Goal: Task Accomplishment & Management: Manage account settings

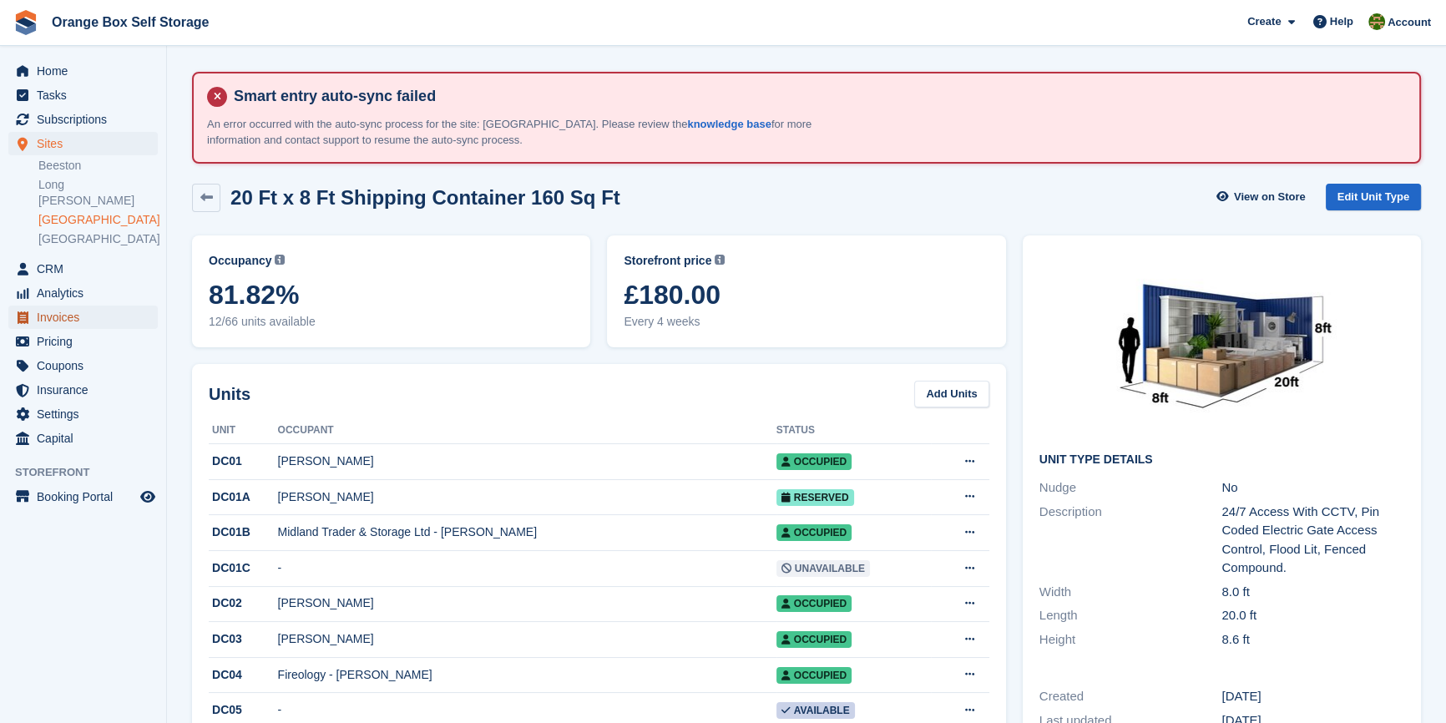
click at [68, 306] on span "Invoices" at bounding box center [87, 317] width 100 height 23
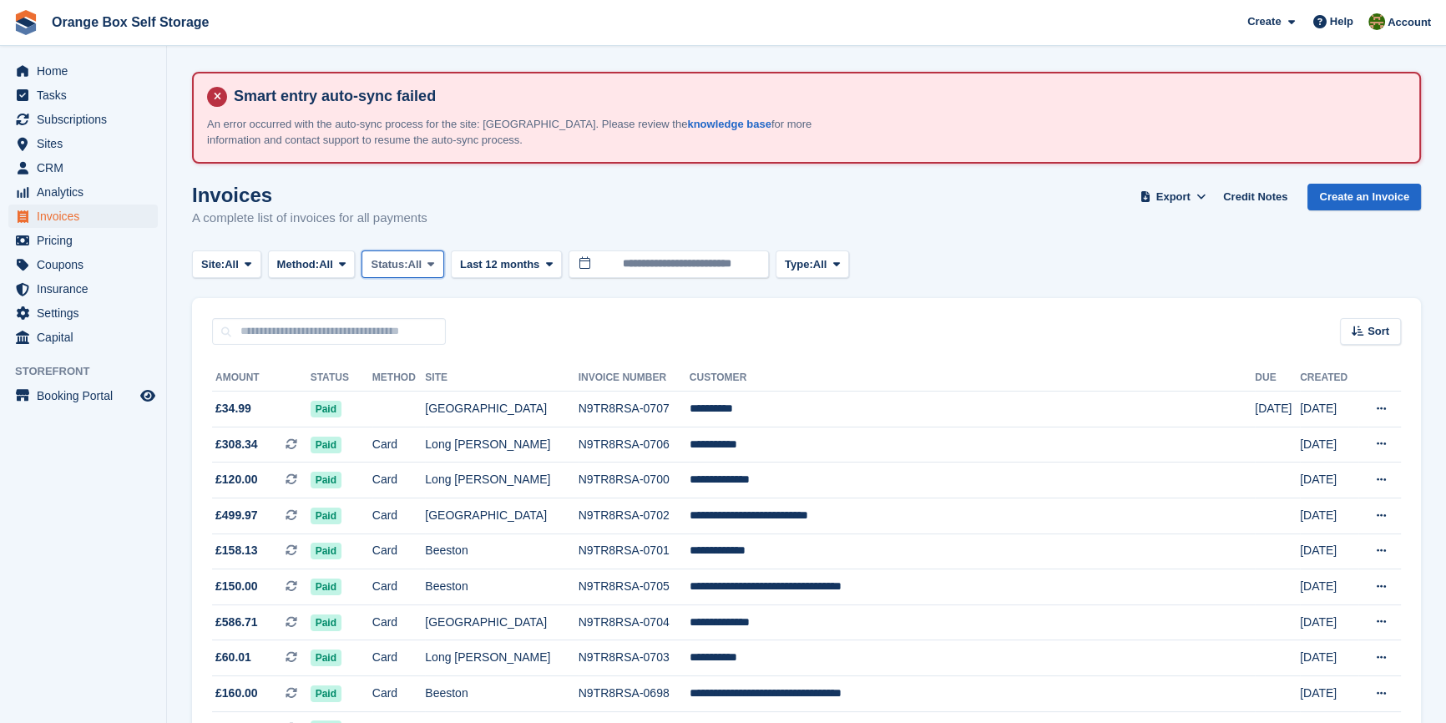
click at [378, 262] on span "Status:" at bounding box center [389, 264] width 37 height 17
click at [403, 397] on link "Open" at bounding box center [441, 394] width 145 height 30
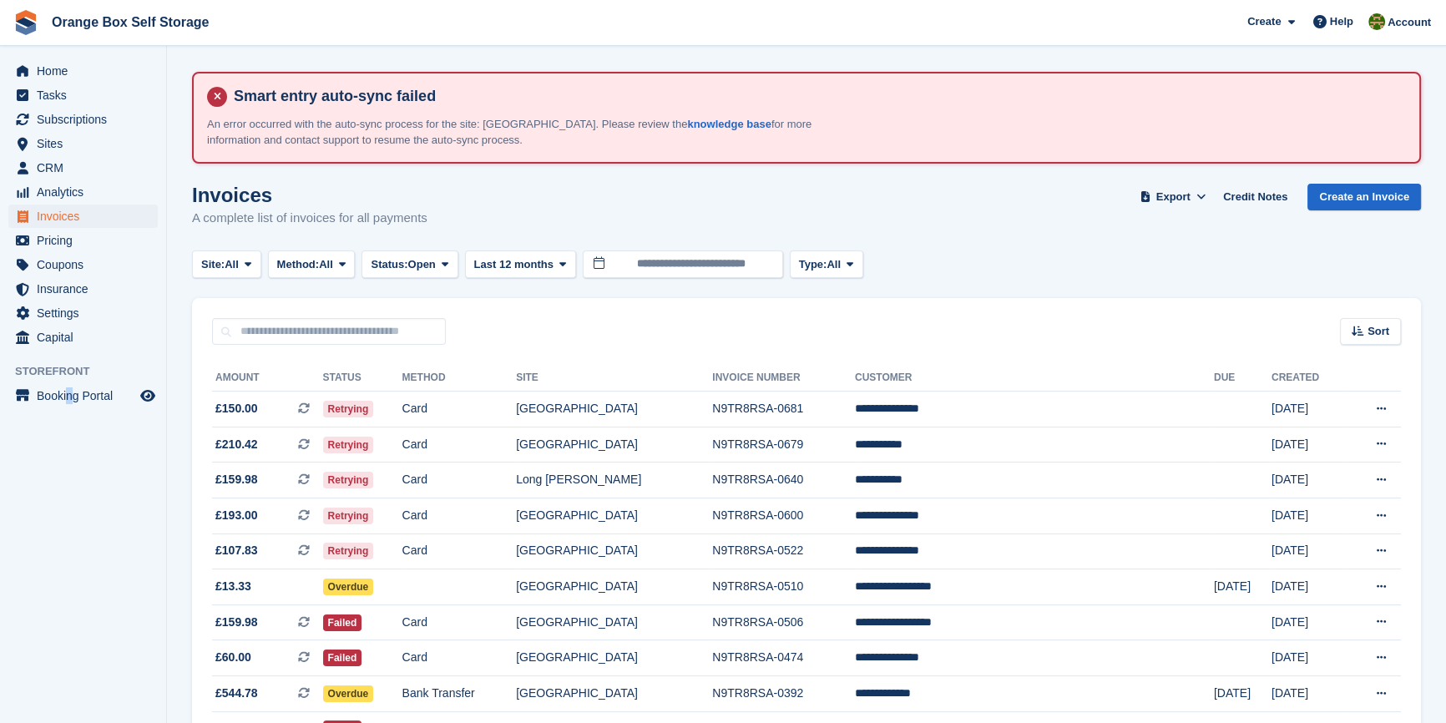
click at [70, 569] on aside "Home Tasks Subscriptions Subscriptions Subscriptions Contracts Price increases …" at bounding box center [83, 366] width 166 height 640
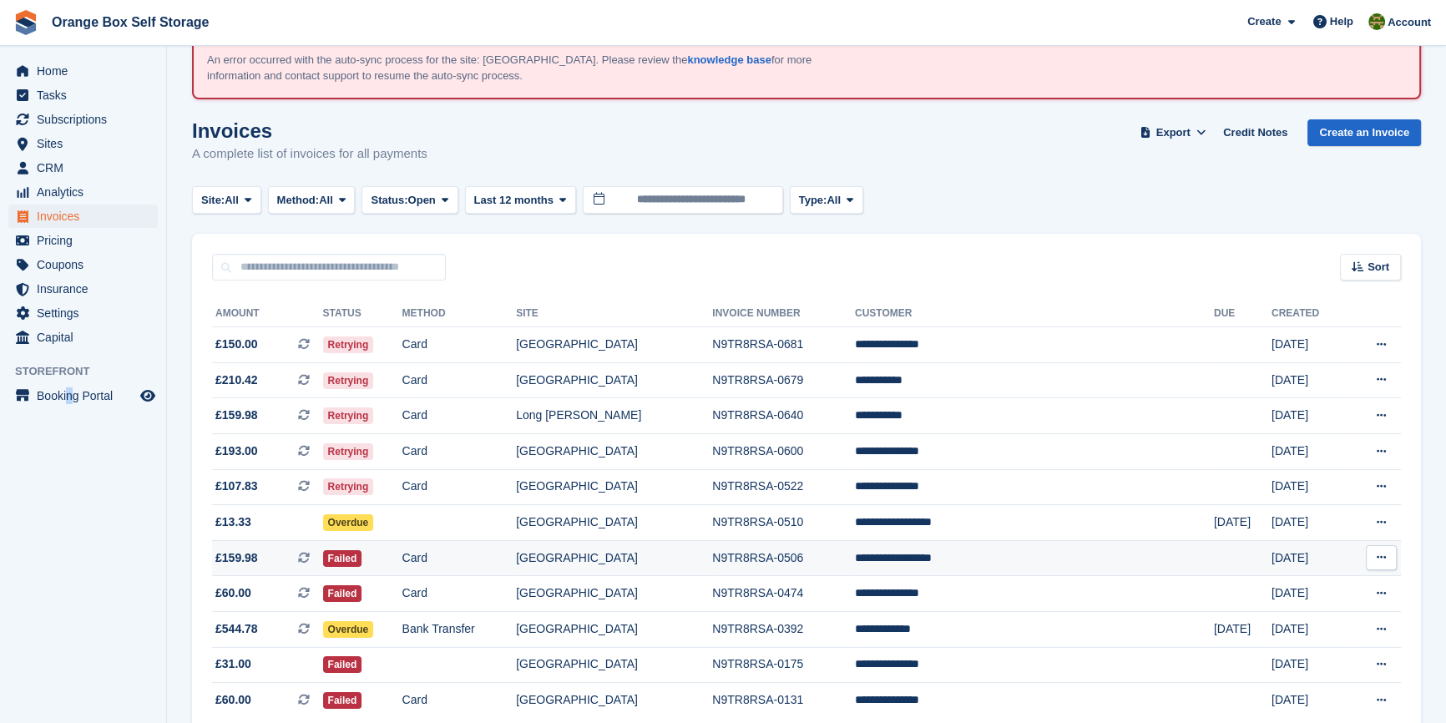
scroll to position [147, 0]
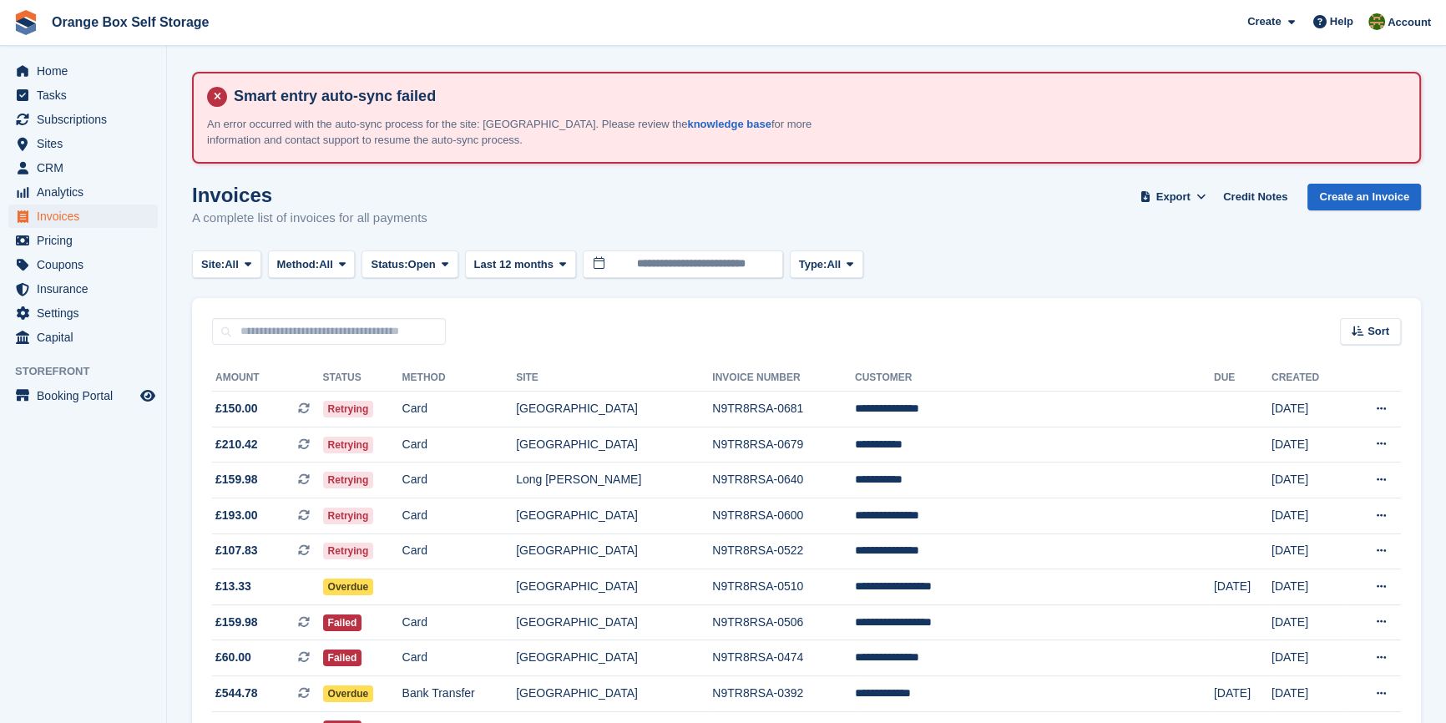
click at [991, 290] on turbo-frame "Invoices A complete list of invoices for all payments Export Export Invoices Ex…" at bounding box center [806, 512] width 1229 height 657
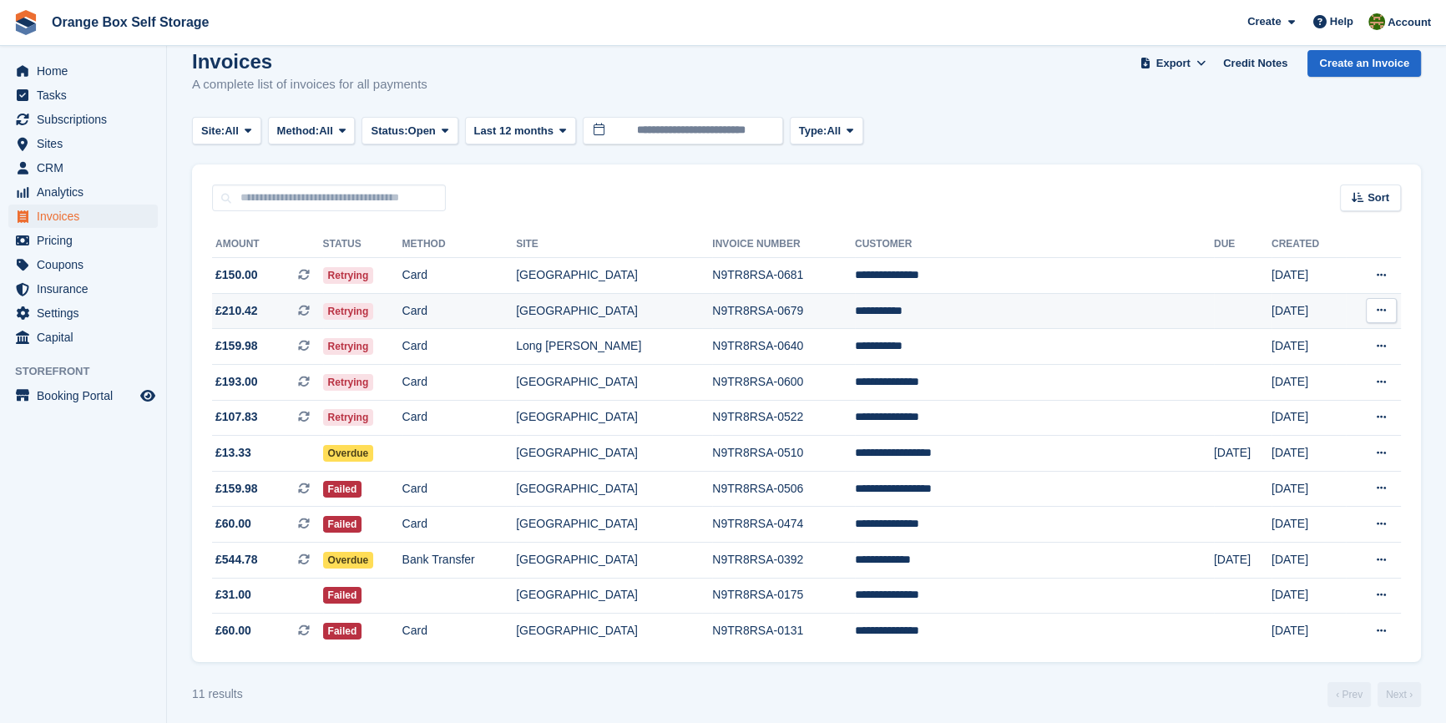
scroll to position [147, 0]
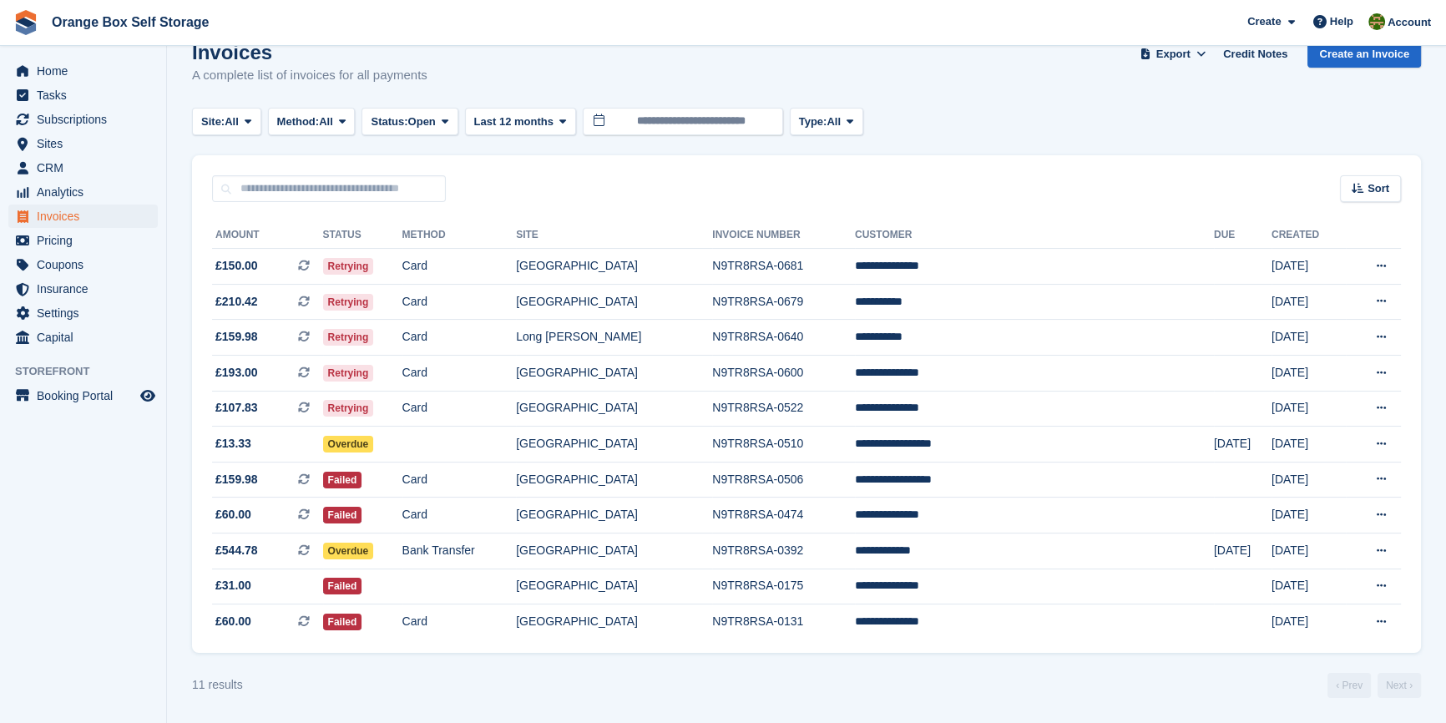
scroll to position [147, 0]
click at [517, 549] on td "Bank Transfer" at bounding box center [459, 551] width 114 height 36
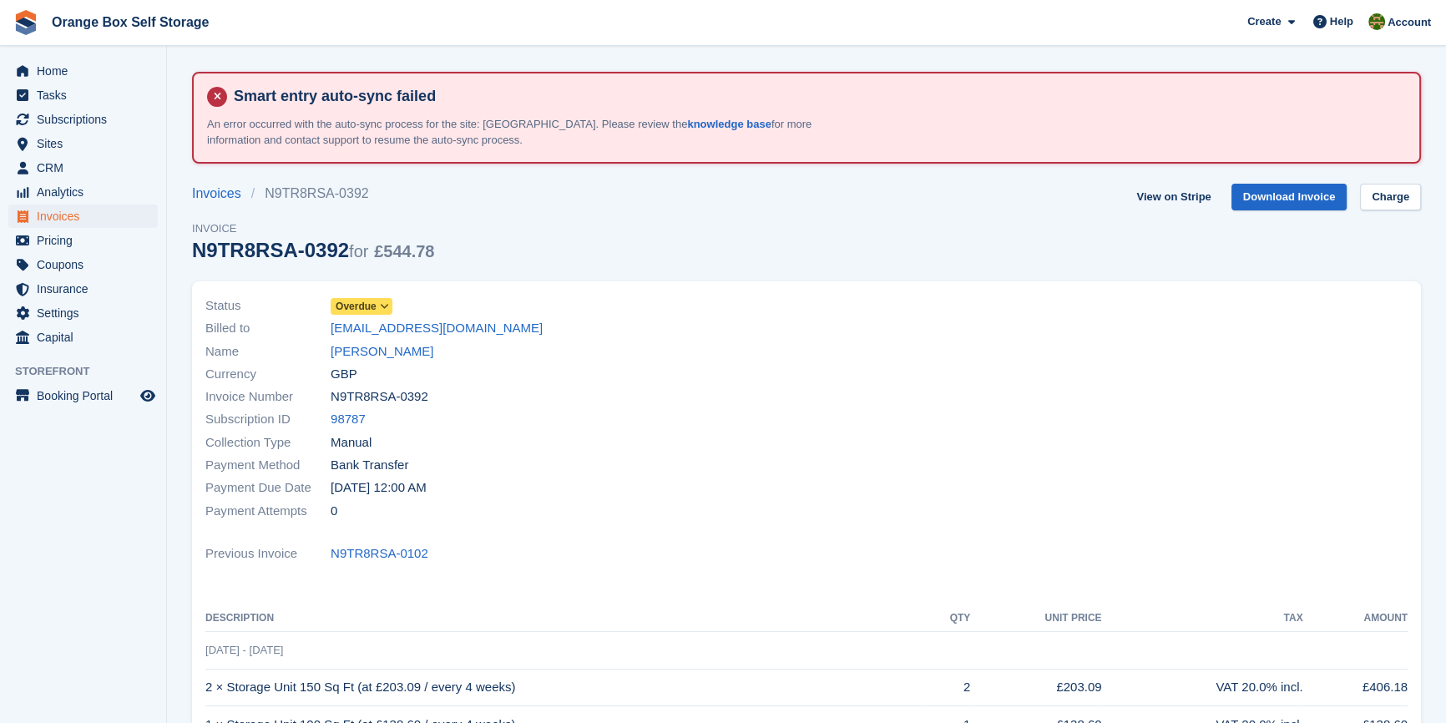
drag, startPoint x: 545, startPoint y: 336, endPoint x: 329, endPoint y: 325, distance: 216.5
click at [329, 325] on div "Billed to purchase.ledger@birdsofderby.co.uk" at bounding box center [500, 328] width 591 height 23
copy div "purchase.ledger@birdsofderby.co.uk"
click at [1278, 203] on link "Download Invoice" at bounding box center [1289, 198] width 116 height 28
click at [705, 400] on div "Invoice Number N9TR8RSA-0392" at bounding box center [500, 397] width 591 height 23
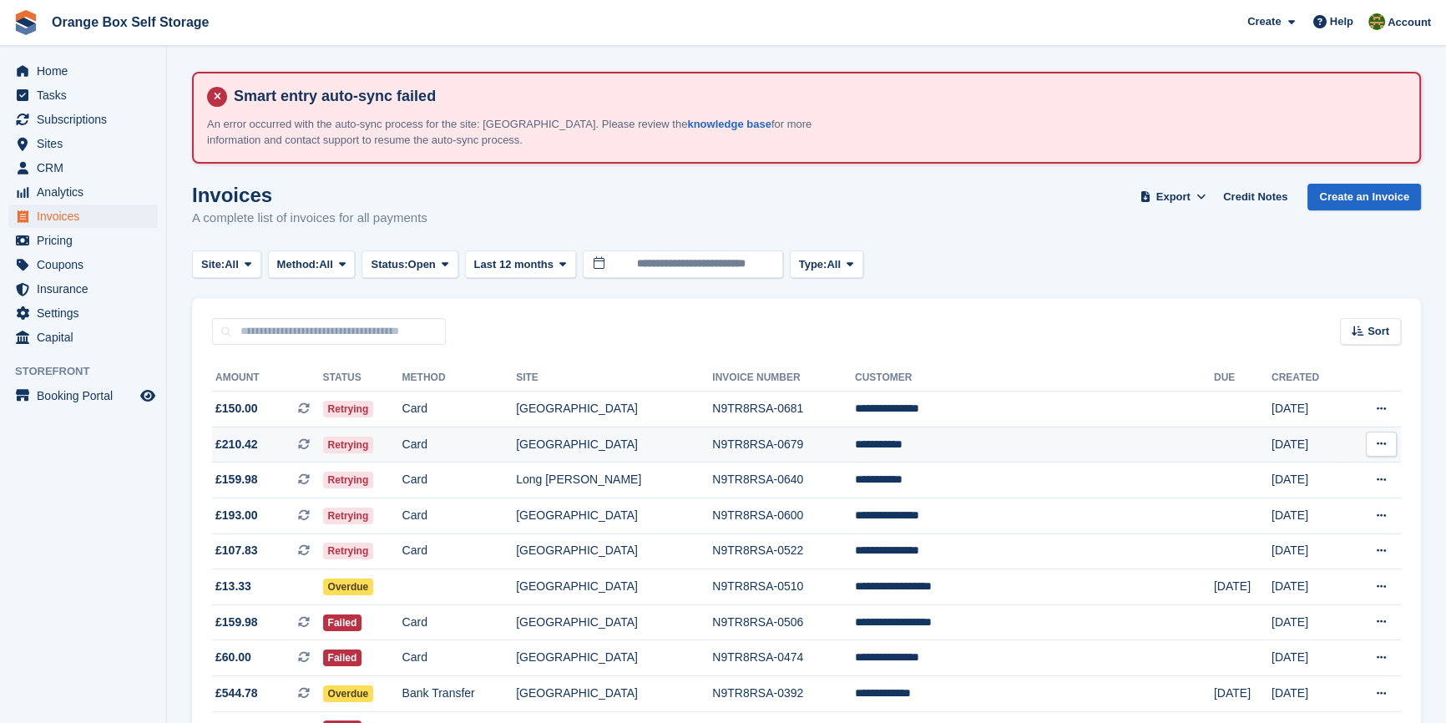
click at [712, 444] on td "[GEOGRAPHIC_DATA]" at bounding box center [614, 445] width 196 height 36
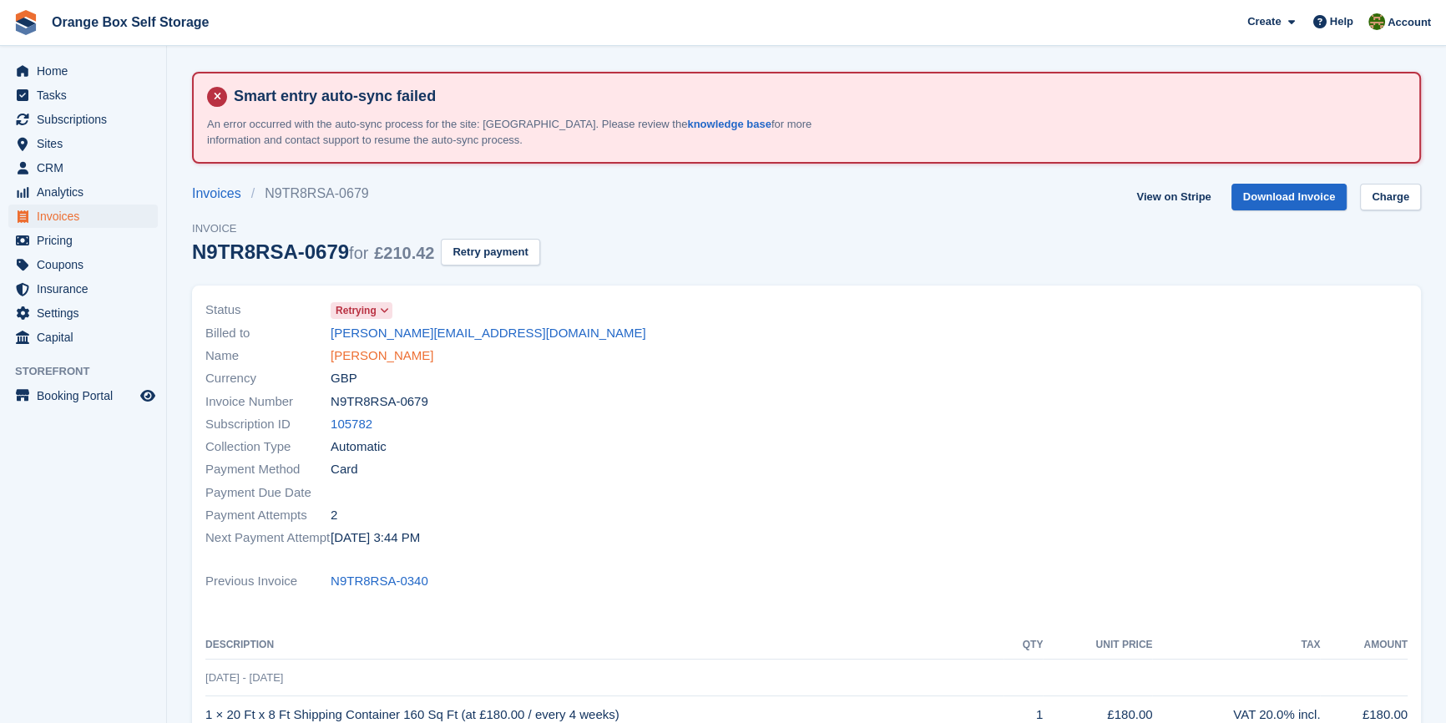
click at [377, 351] on link "[PERSON_NAME]" at bounding box center [382, 355] width 103 height 19
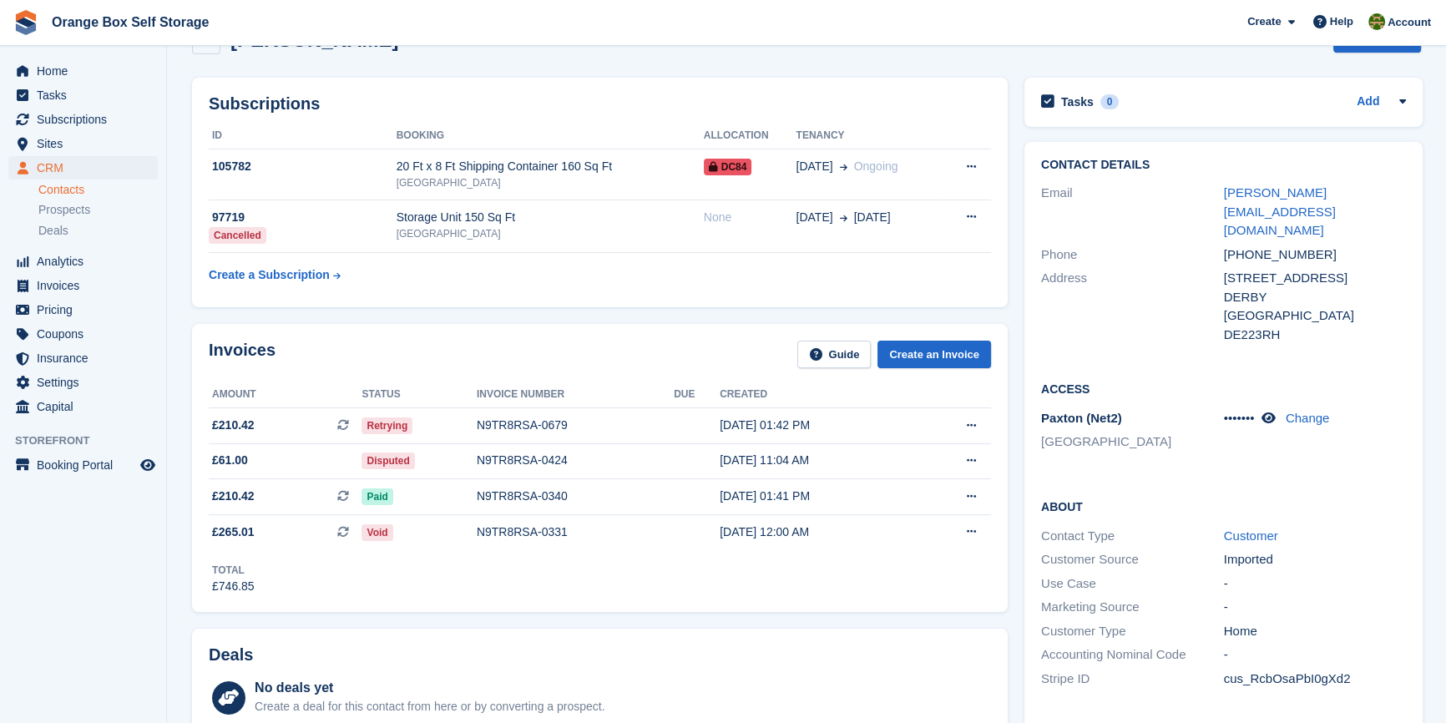
scroll to position [151, 0]
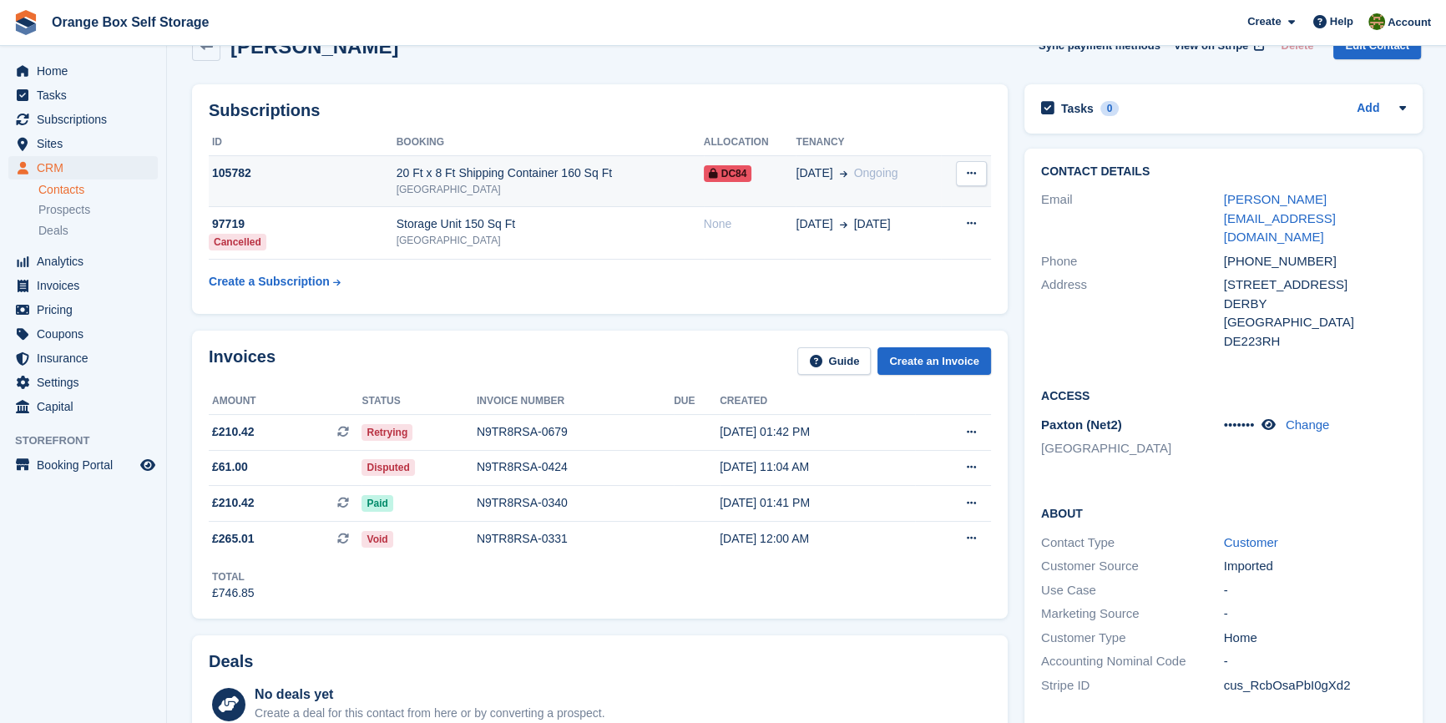
click at [430, 180] on div "20 Ft x 8 Ft Shipping Container 160 Sq Ft" at bounding box center [550, 173] width 307 height 18
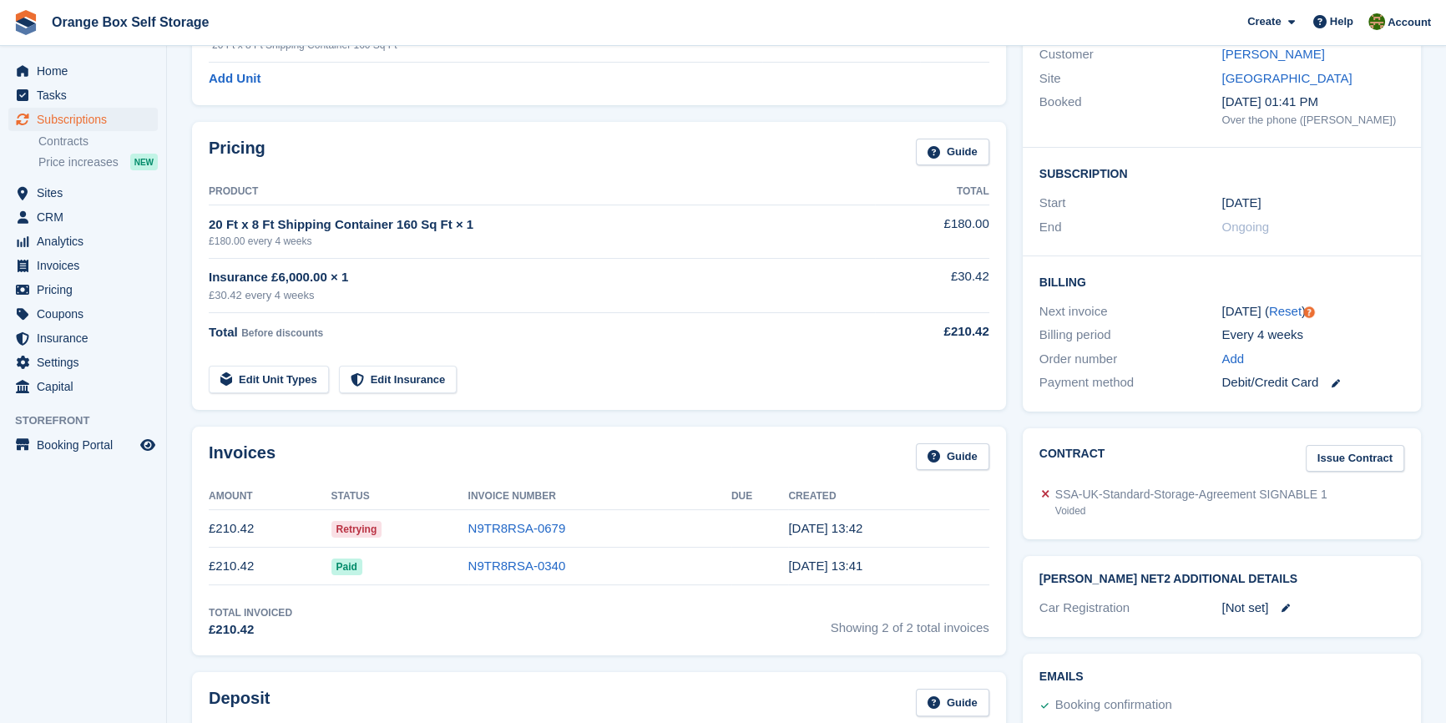
scroll to position [303, 0]
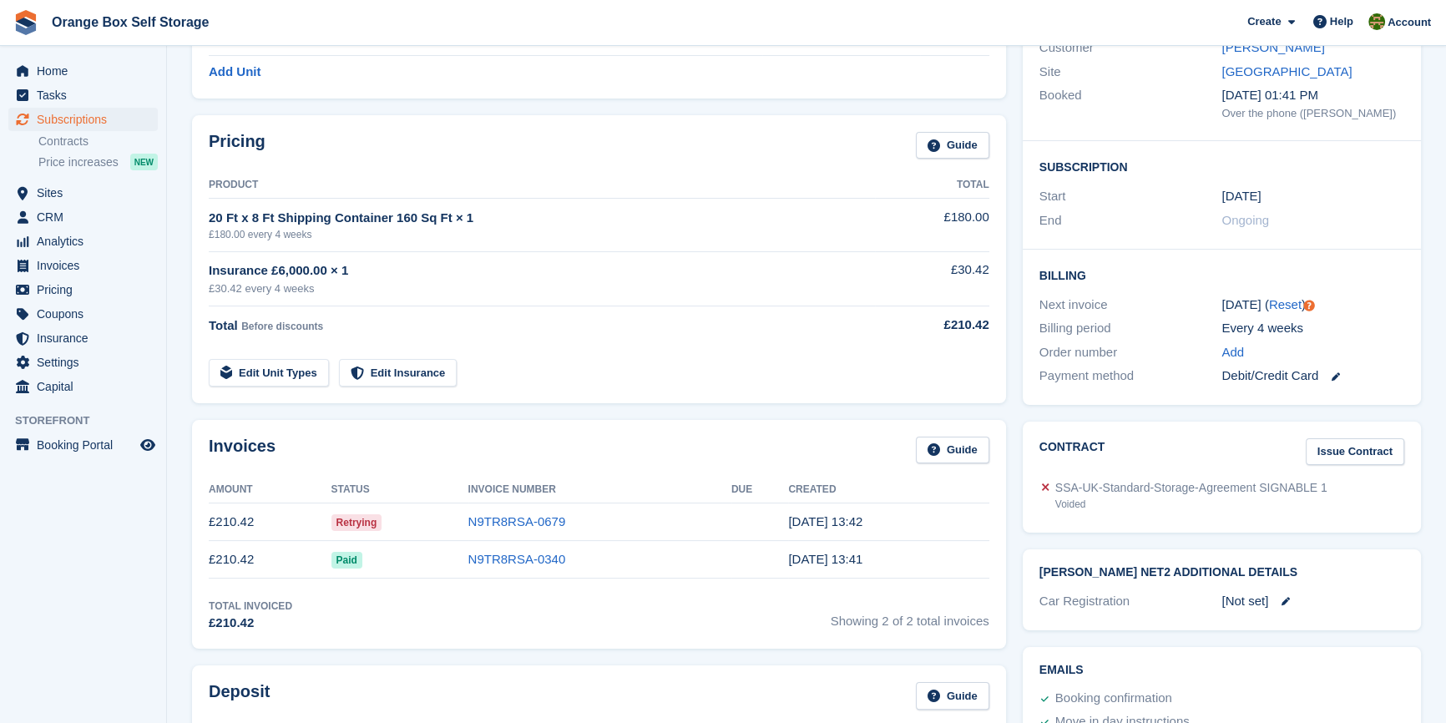
click at [600, 402] on div "Pricing Guide Product Total 20 Ft x 8 Ft Shipping Container 160 Sq Ft × 1 £180.…" at bounding box center [599, 259] width 831 height 305
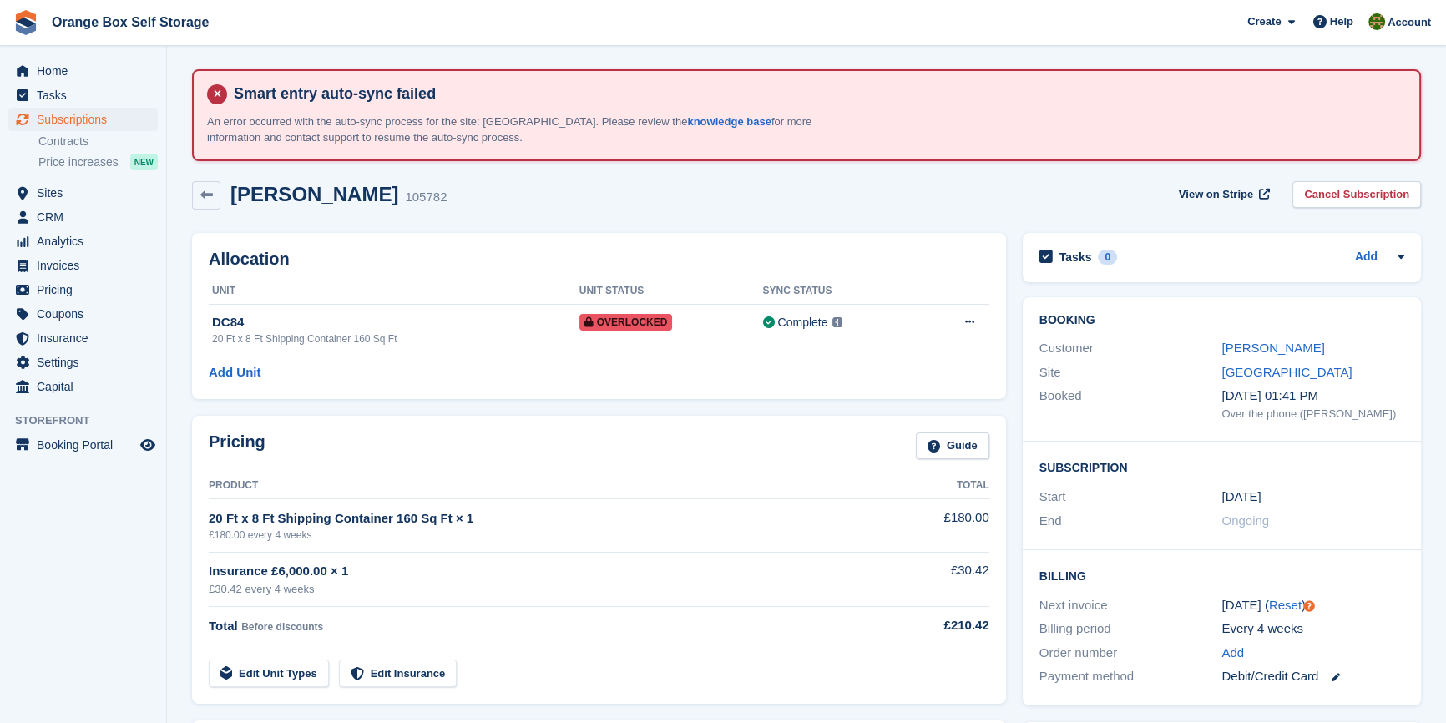
scroll to position [0, 0]
click at [536, 402] on div "Allocation Unit Unit Status Sync Status DC84 20 Ft x 8 Ft Shipping Container 16…" at bounding box center [599, 318] width 831 height 183
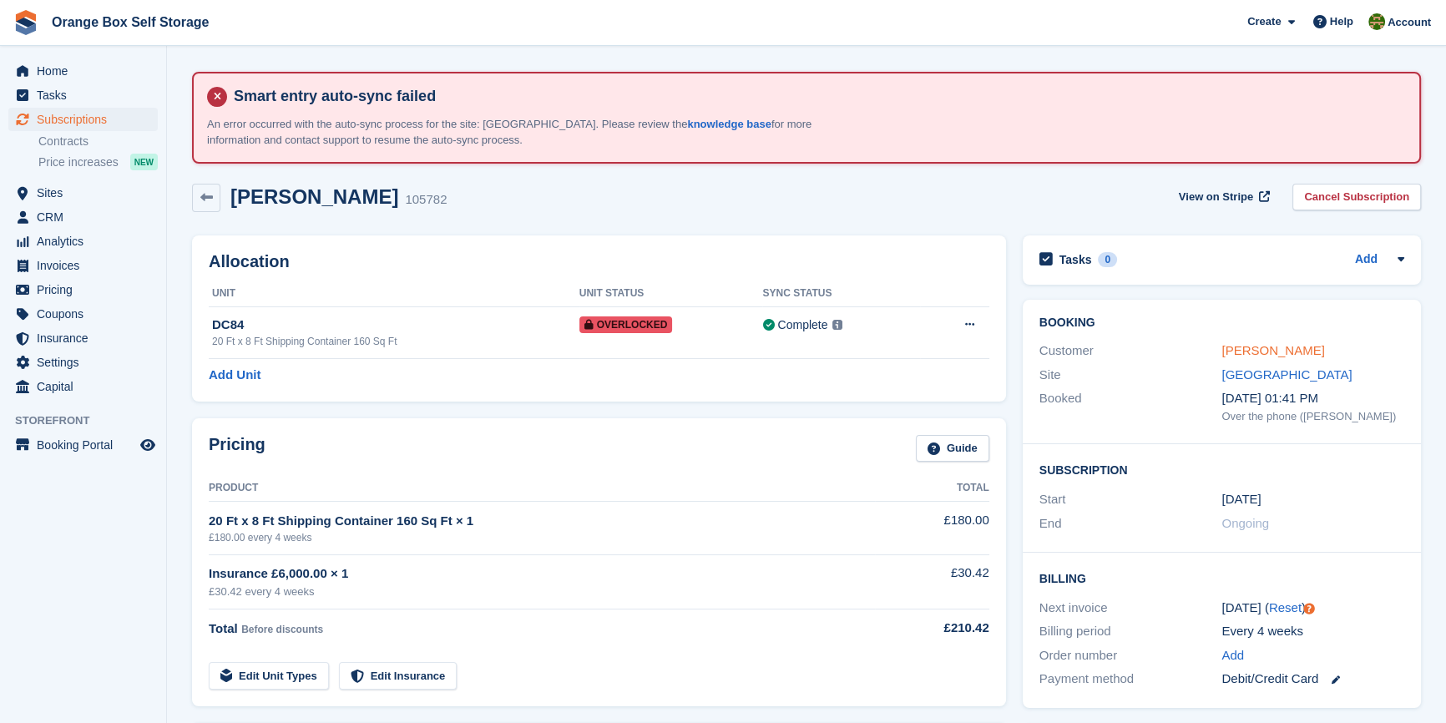
click at [1241, 356] on link "JOHN ROBSON" at bounding box center [1272, 350] width 103 height 14
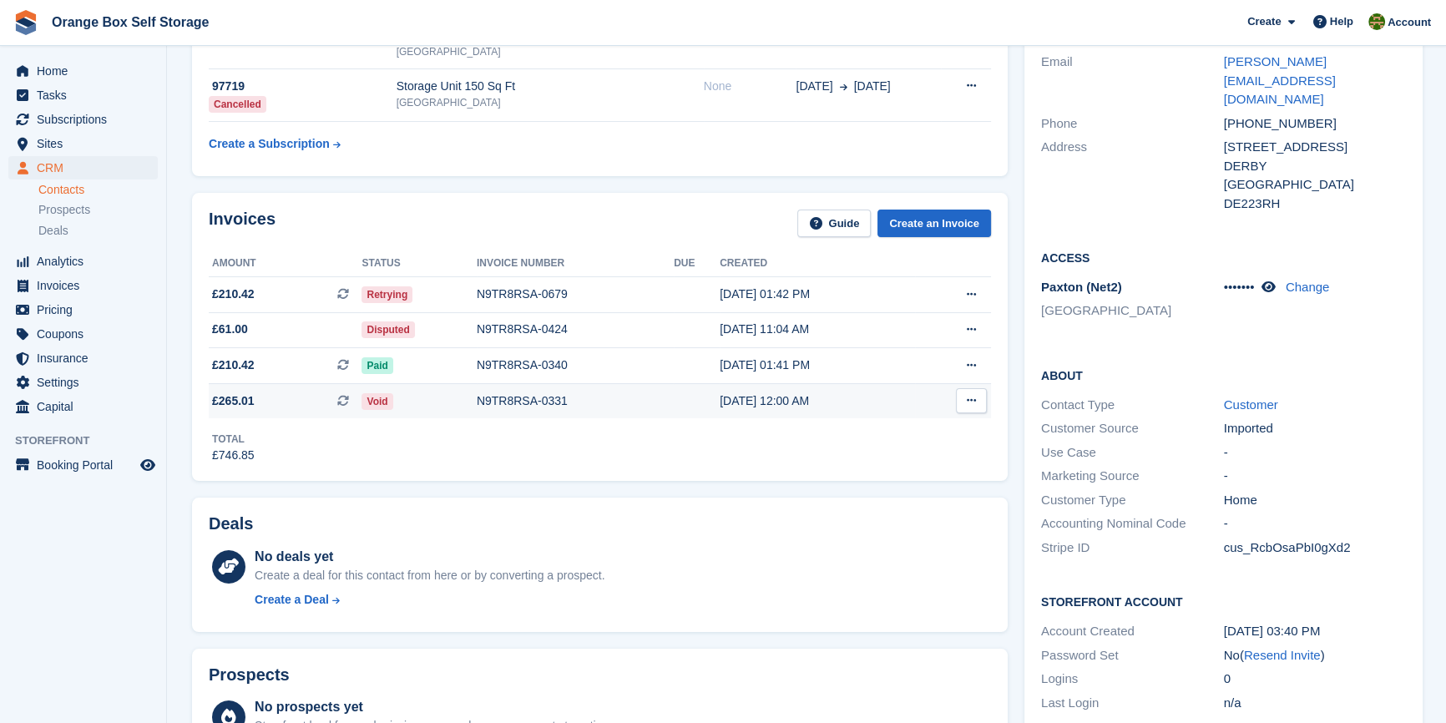
scroll to position [303, 0]
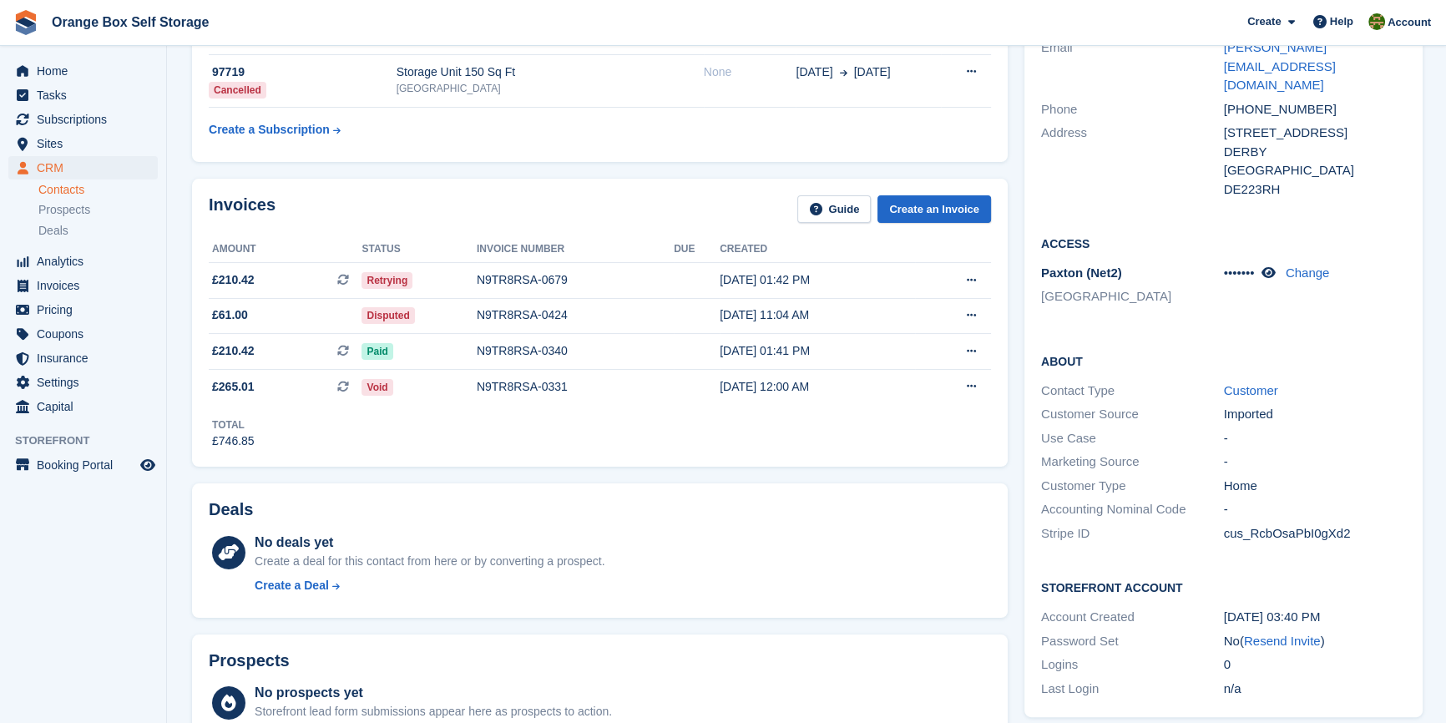
click at [543, 457] on div "Invoices Guide Create an Invoice Amount Status Invoice number Due Created £210.…" at bounding box center [600, 323] width 816 height 288
click at [599, 465] on div "Invoices Guide Create an Invoice Amount Status Invoice number Due Created £210.…" at bounding box center [600, 323] width 816 height 288
click at [522, 170] on div "Invoices Guide Create an Invoice Amount Status Invoice number Due Created £210.…" at bounding box center [600, 322] width 832 height 305
click at [590, 450] on div "Total £746.85" at bounding box center [600, 427] width 782 height 46
click at [93, 129] on span "Subscriptions" at bounding box center [87, 119] width 100 height 23
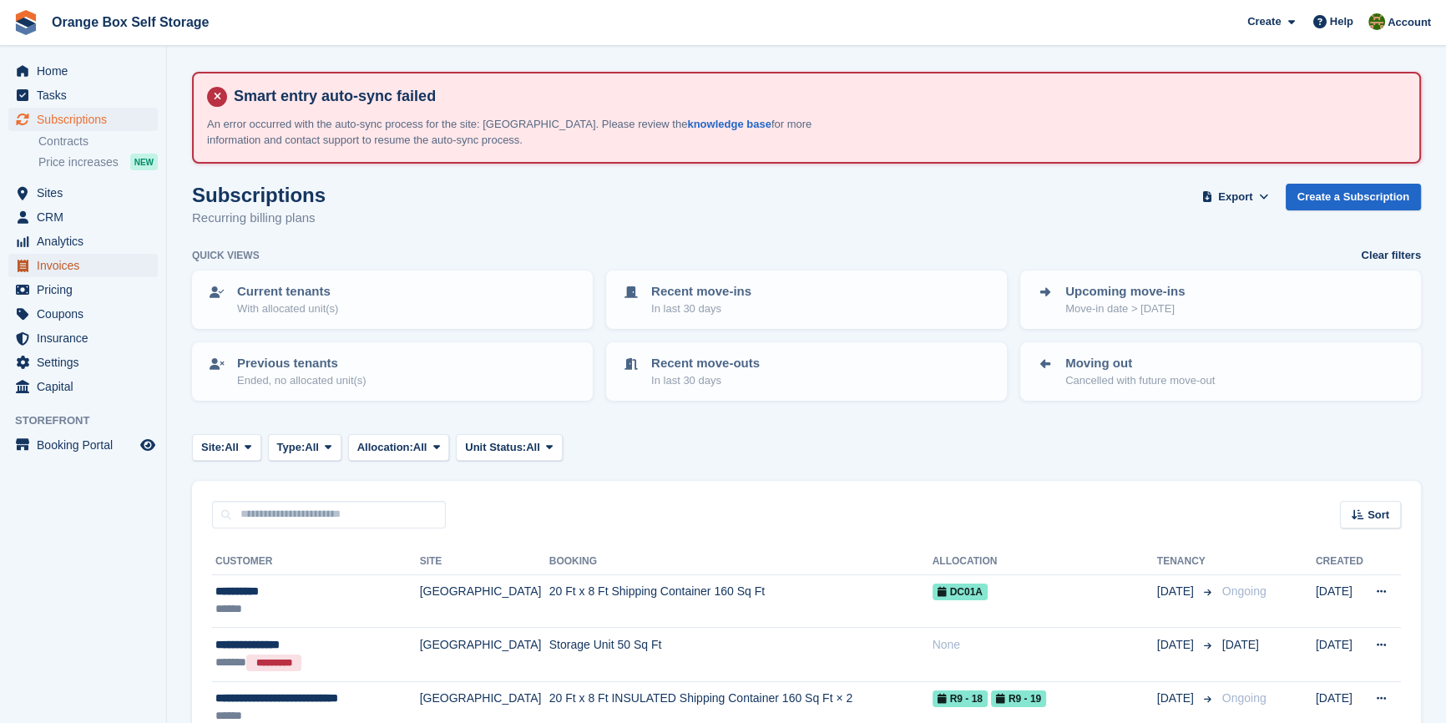
click at [73, 265] on span "Invoices" at bounding box center [87, 265] width 100 height 23
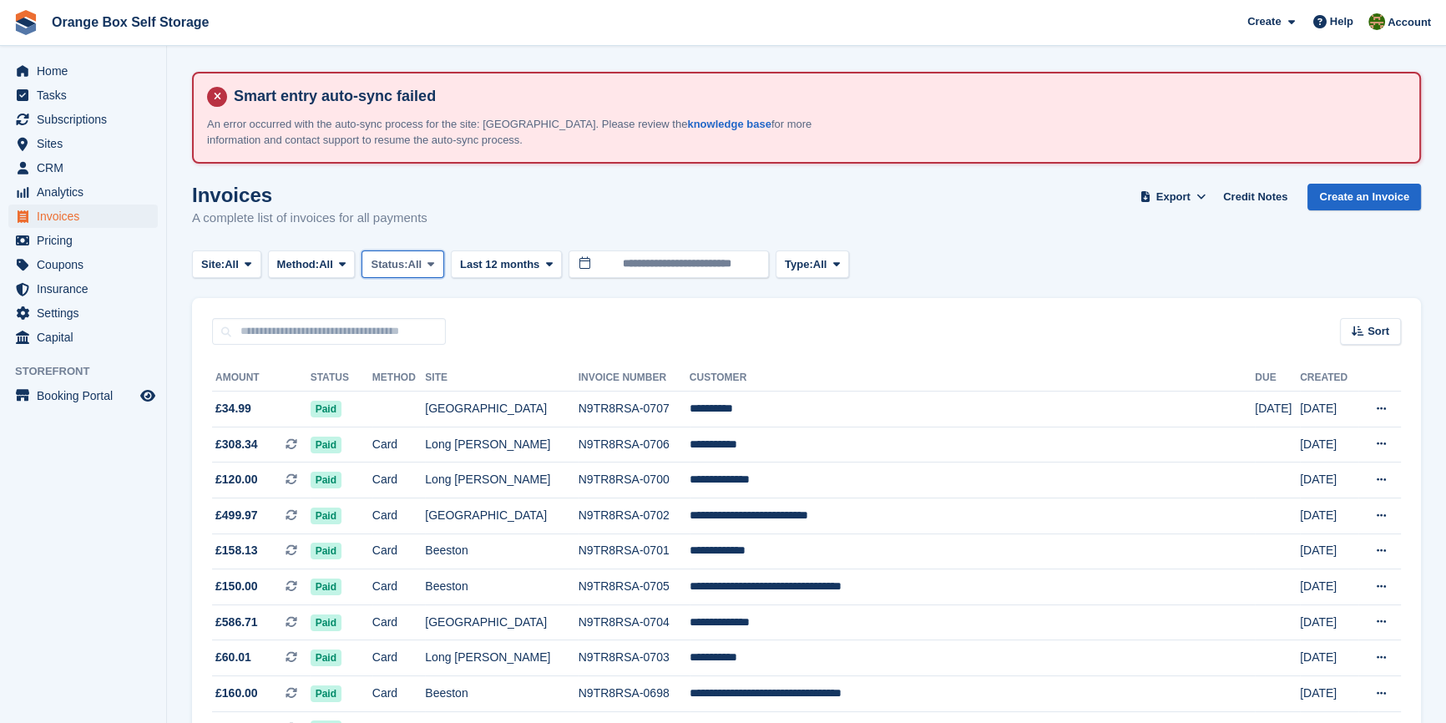
click at [396, 265] on span "Status:" at bounding box center [389, 264] width 37 height 17
click at [415, 387] on link "Open" at bounding box center [441, 394] width 145 height 30
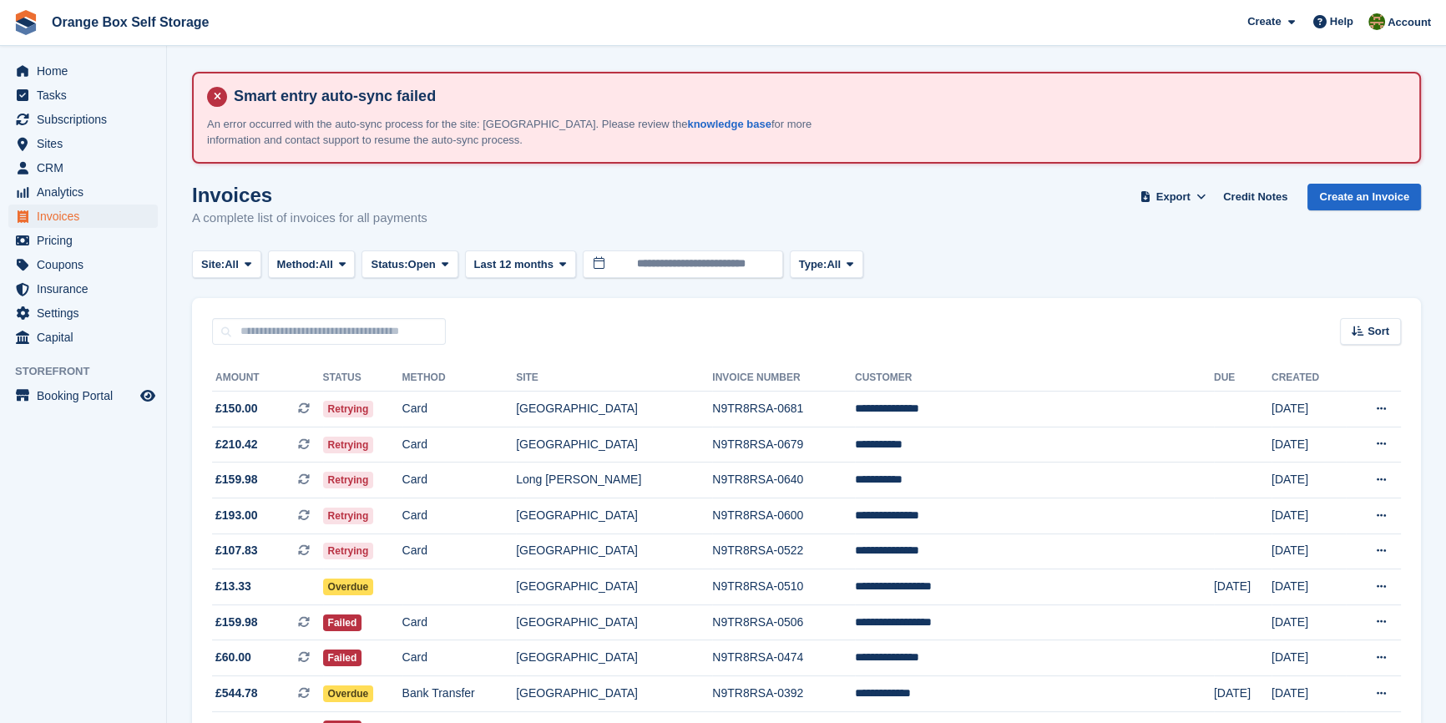
click at [104, 503] on aside "Home Tasks Subscriptions Subscriptions Subscriptions Contracts Price increases …" at bounding box center [83, 366] width 166 height 640
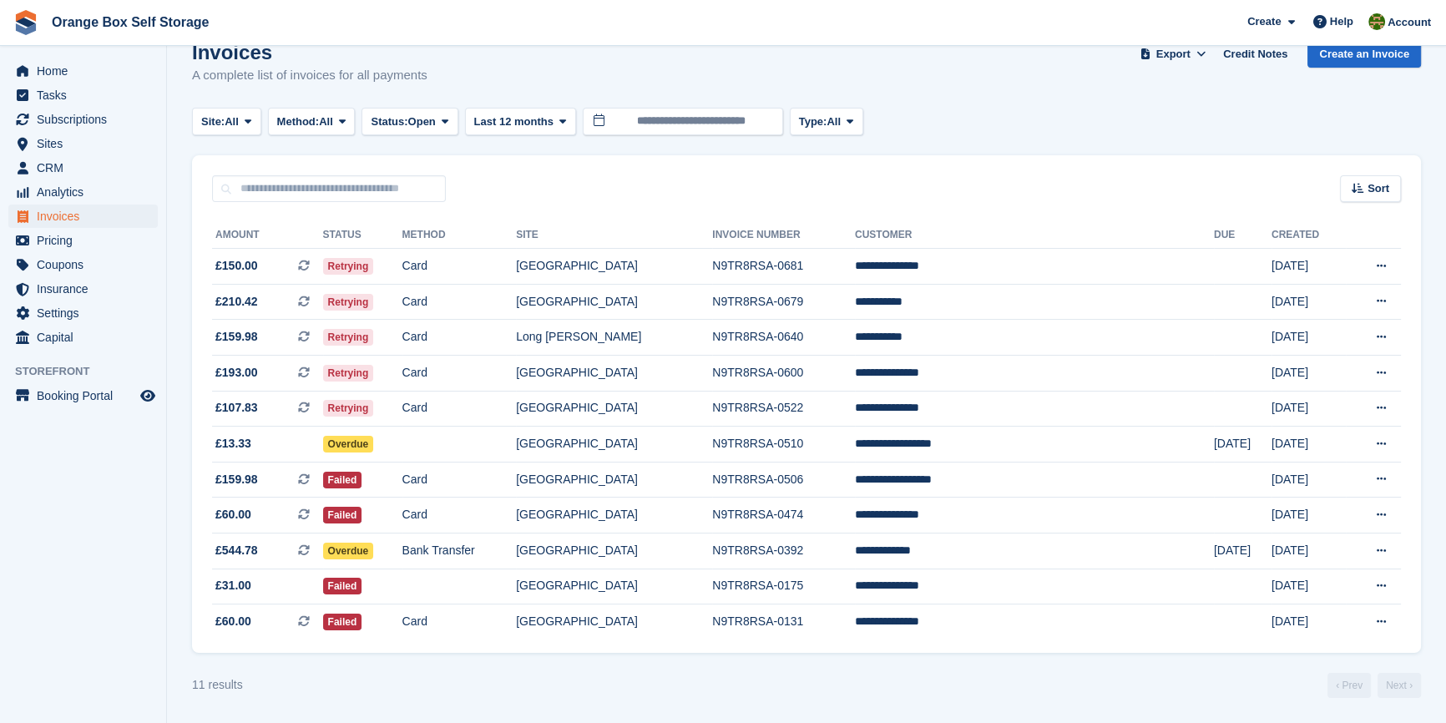
scroll to position [147, 0]
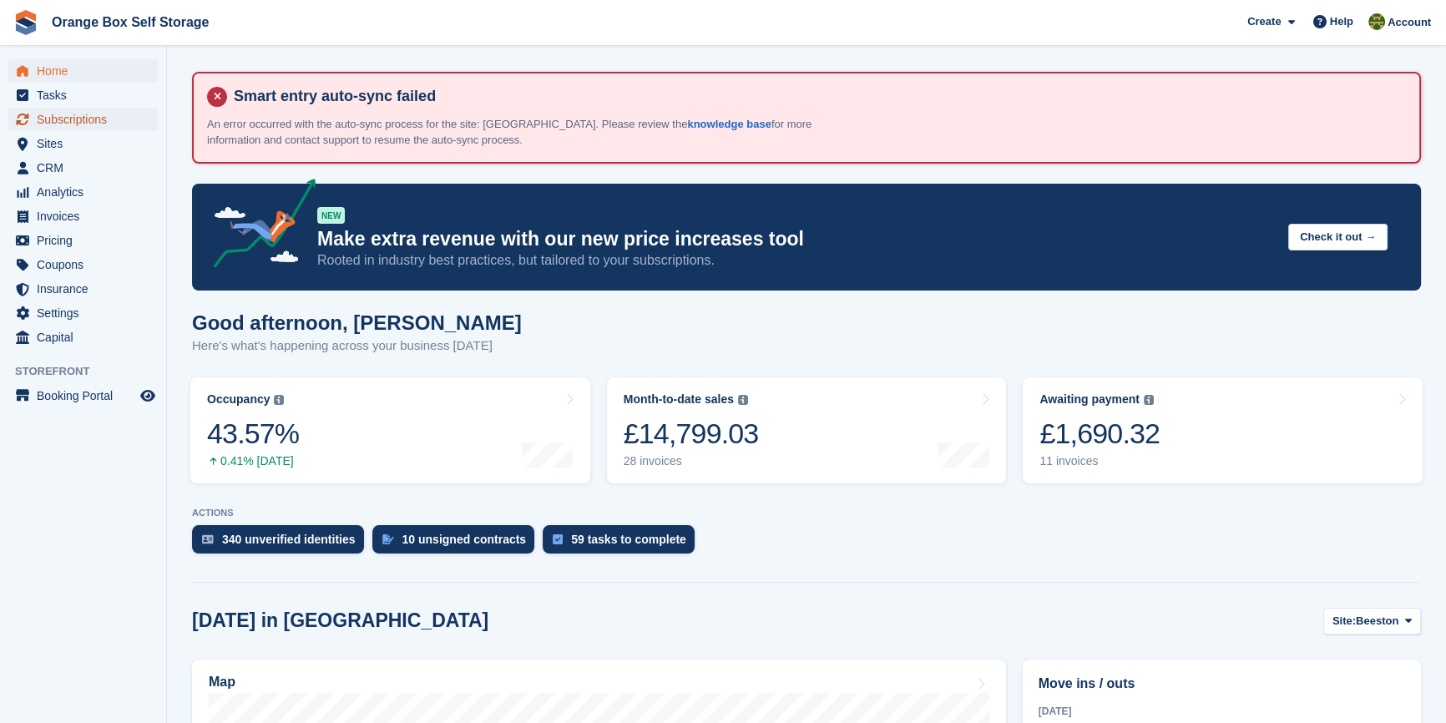
click at [67, 122] on span "Subscriptions" at bounding box center [87, 119] width 100 height 23
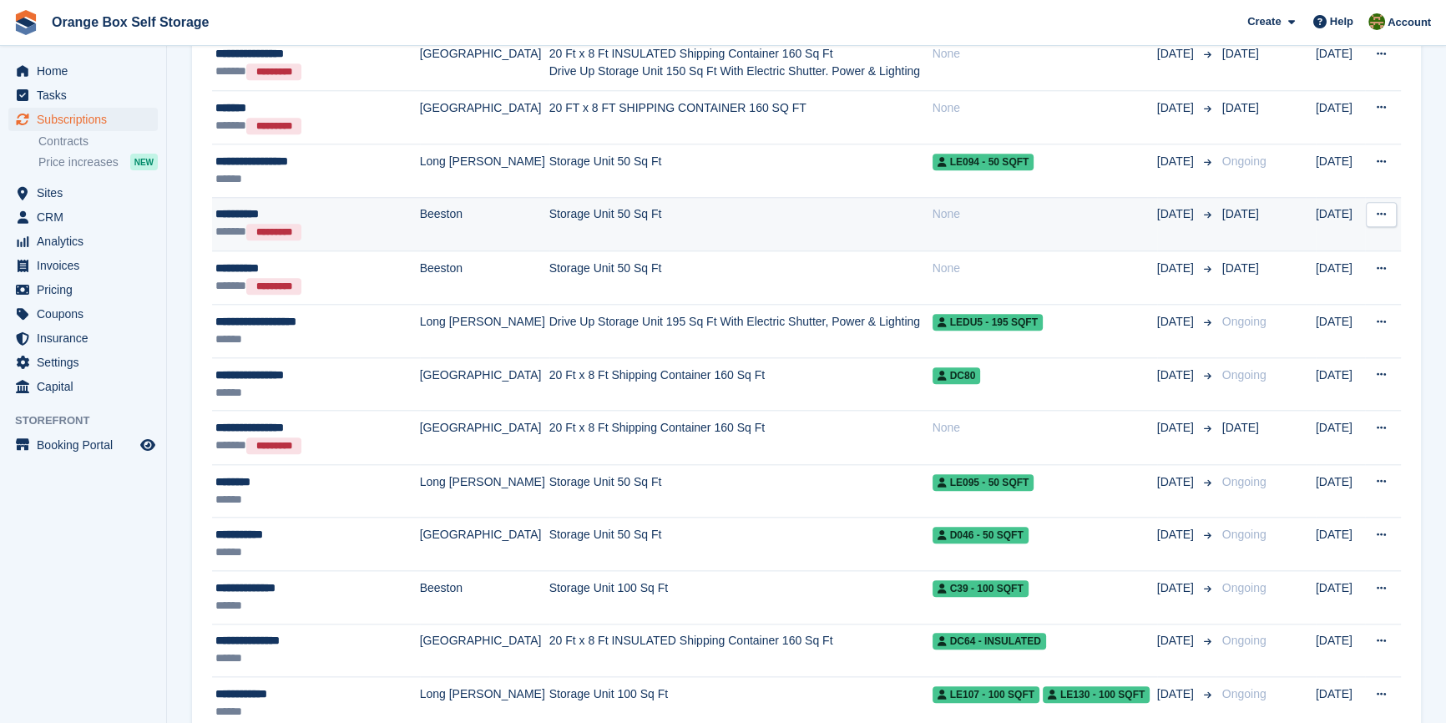
scroll to position [2201, 0]
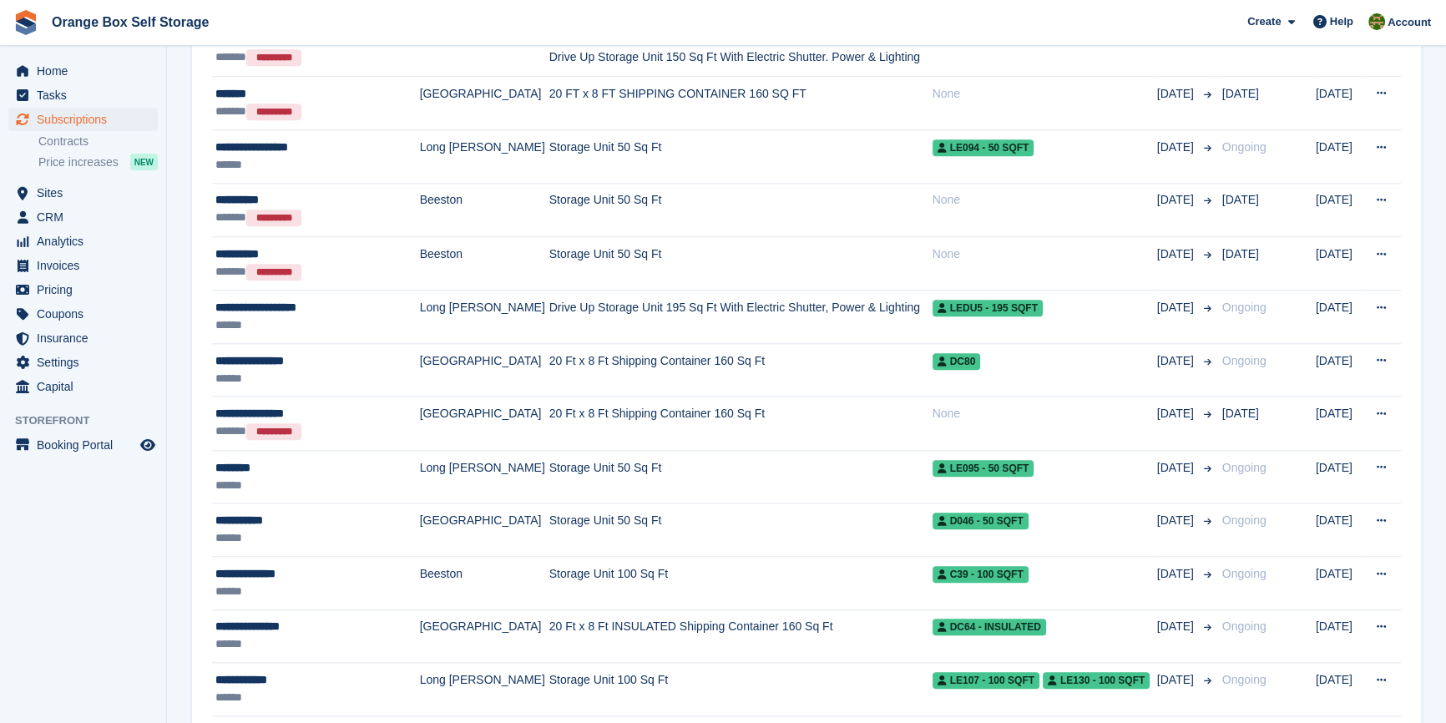
click at [158, 572] on aside "Home Tasks Subscriptions Subscriptions Subscriptions Contracts Price increases …" at bounding box center [83, 366] width 166 height 640
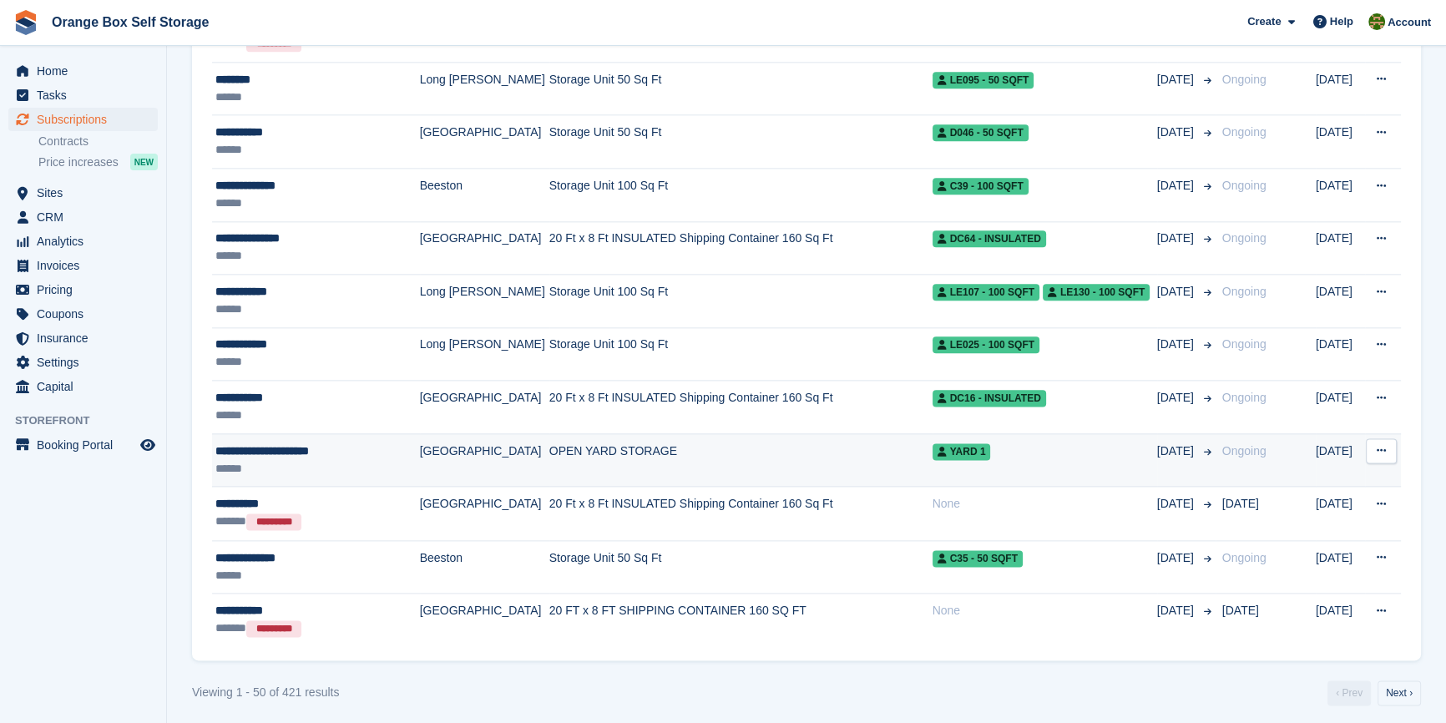
scroll to position [2591, 0]
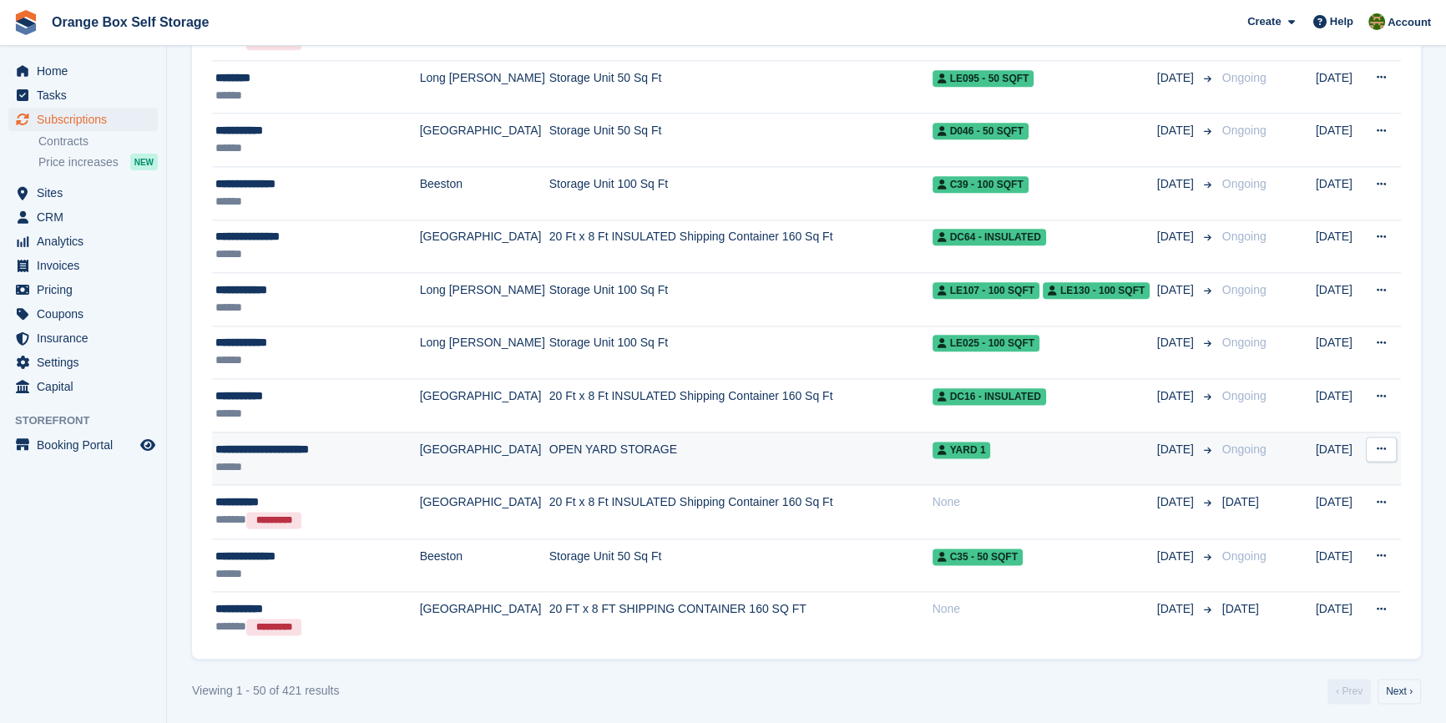
click at [1386, 445] on icon at bounding box center [1381, 448] width 9 height 11
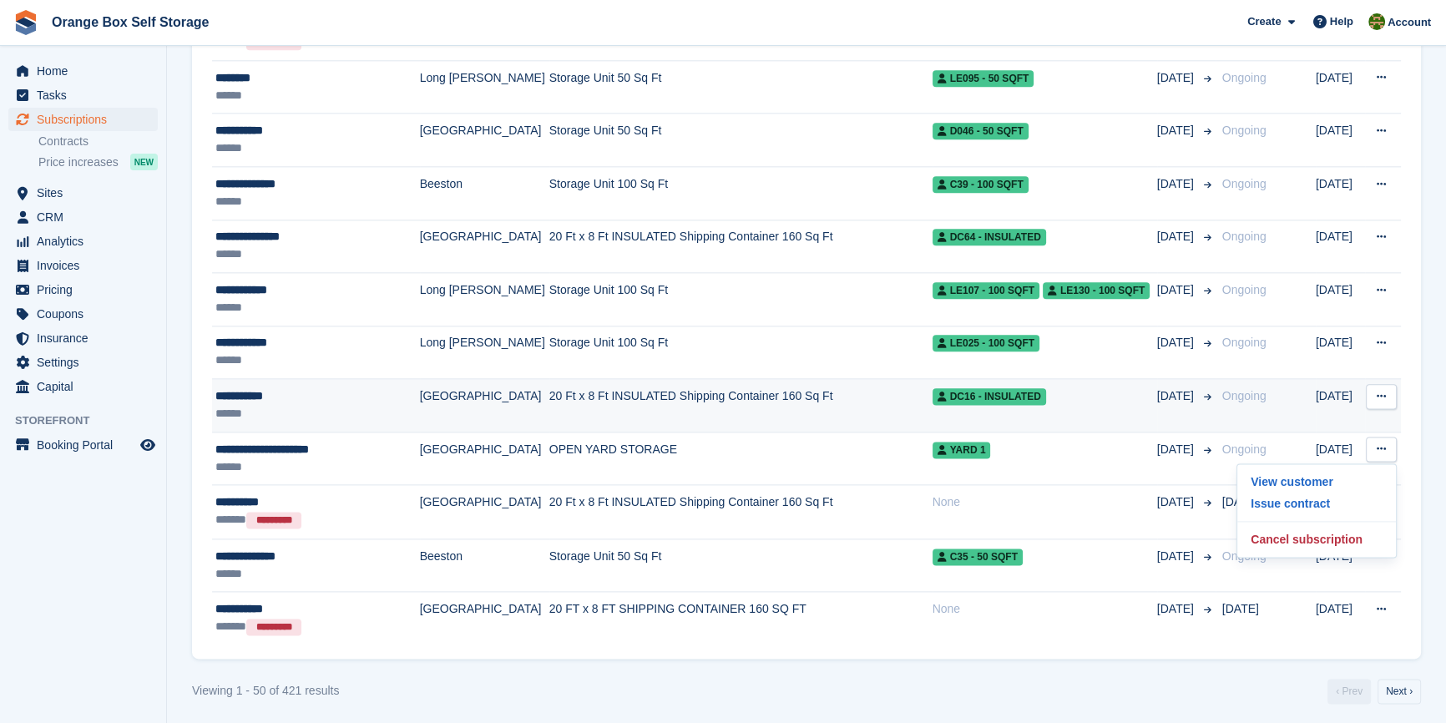
click at [1373, 400] on button at bounding box center [1381, 396] width 31 height 25
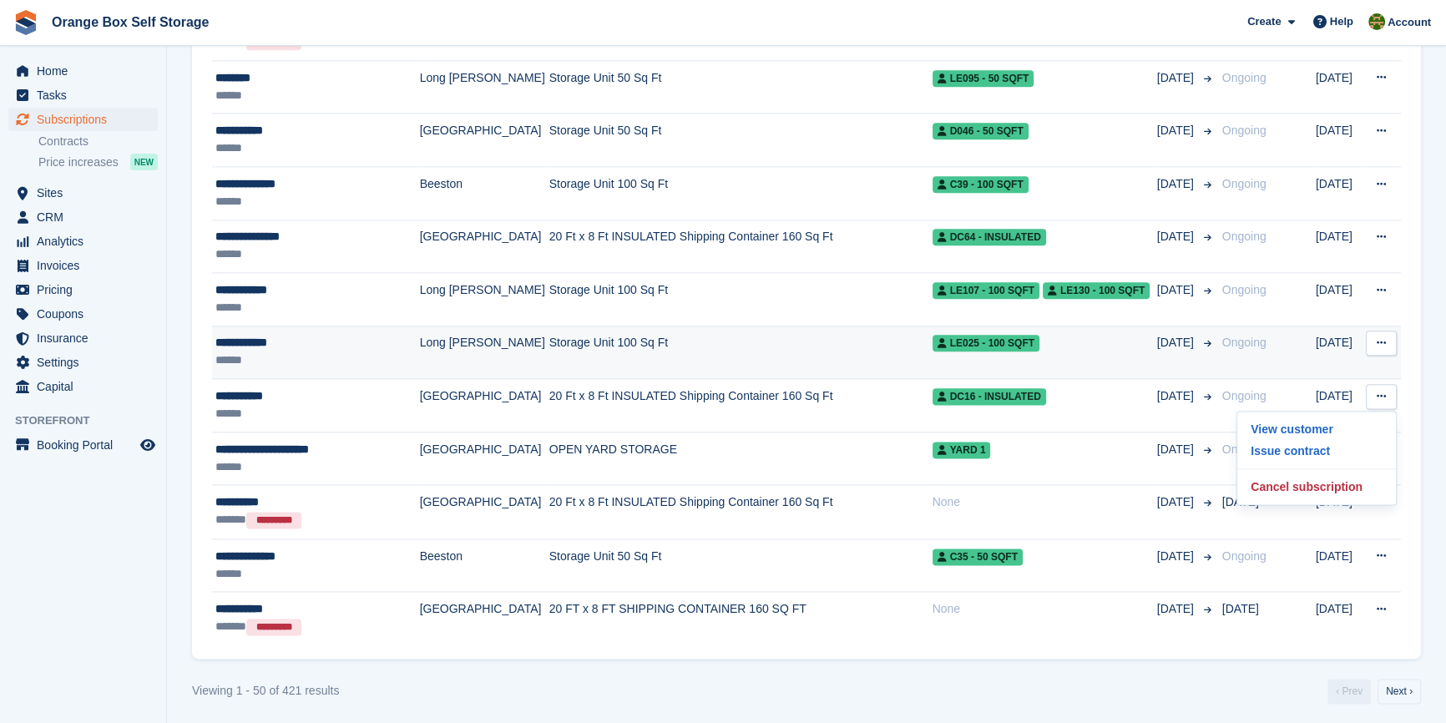
click at [1381, 337] on icon at bounding box center [1381, 342] width 9 height 11
click at [738, 335] on td "Storage Unit 100 Sq Ft" at bounding box center [740, 352] width 383 height 53
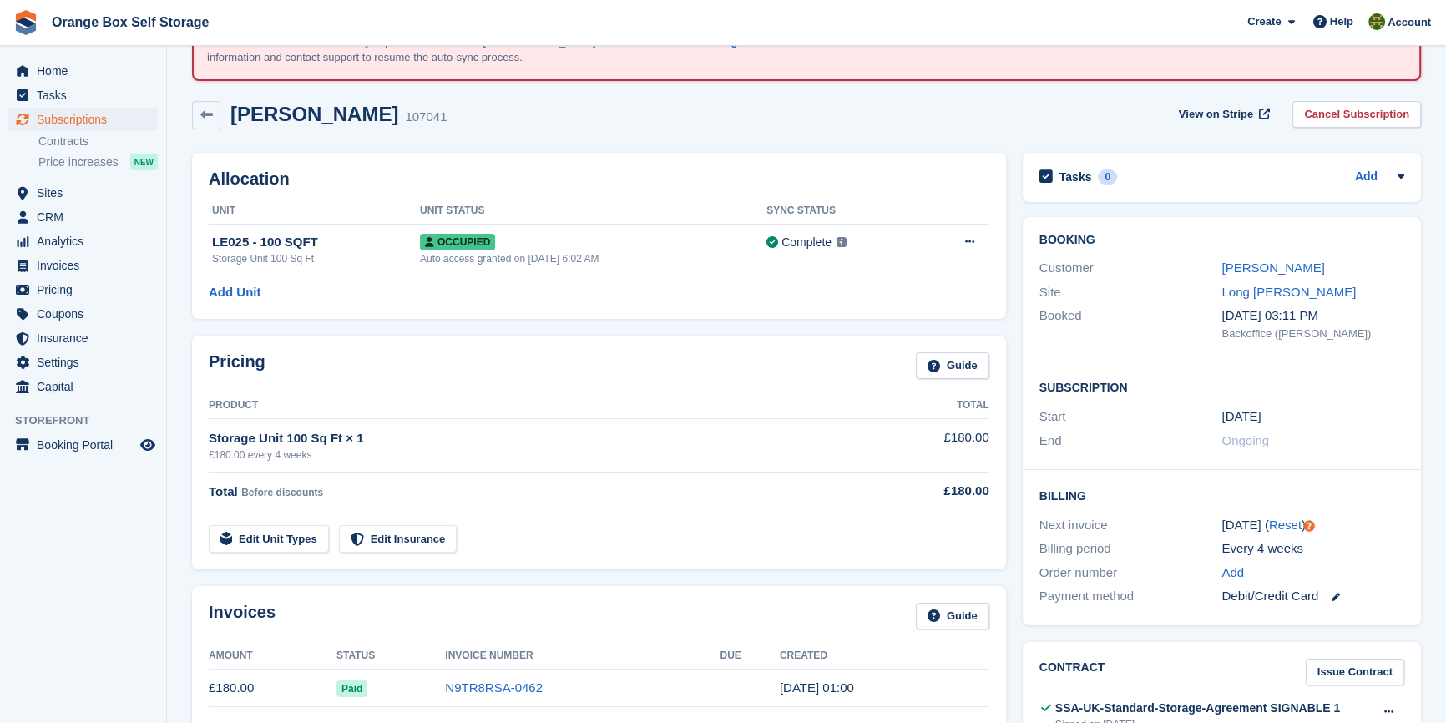
scroll to position [75, 0]
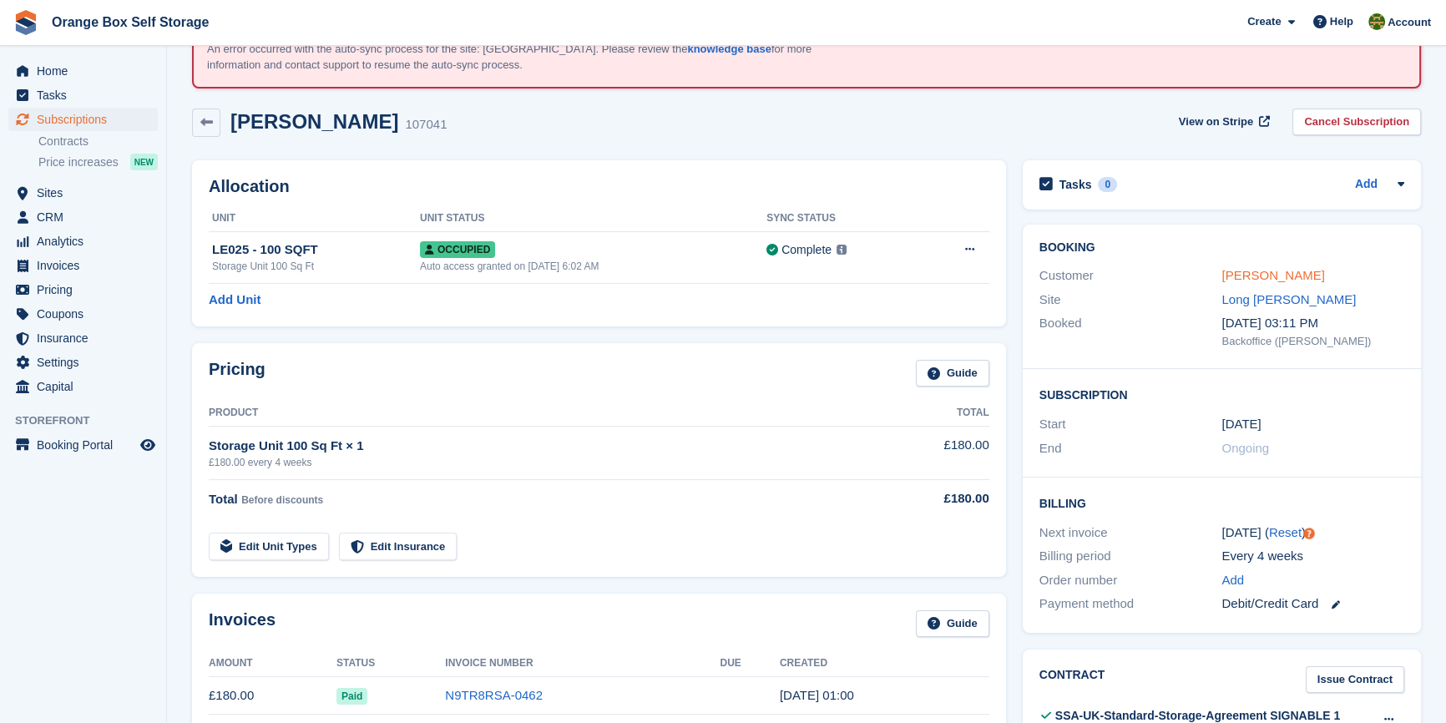
click at [1237, 272] on link "Ian Rafferty" at bounding box center [1272, 275] width 103 height 14
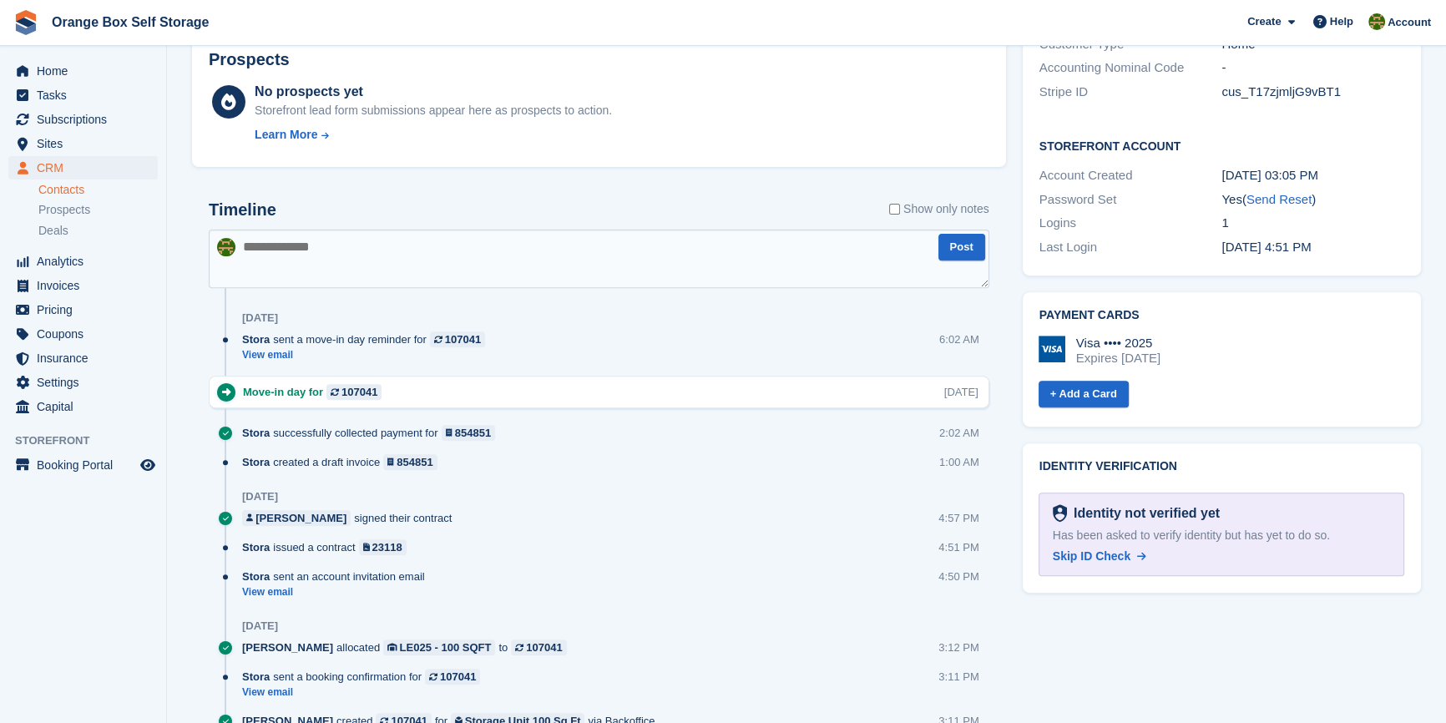
scroll to position [759, 0]
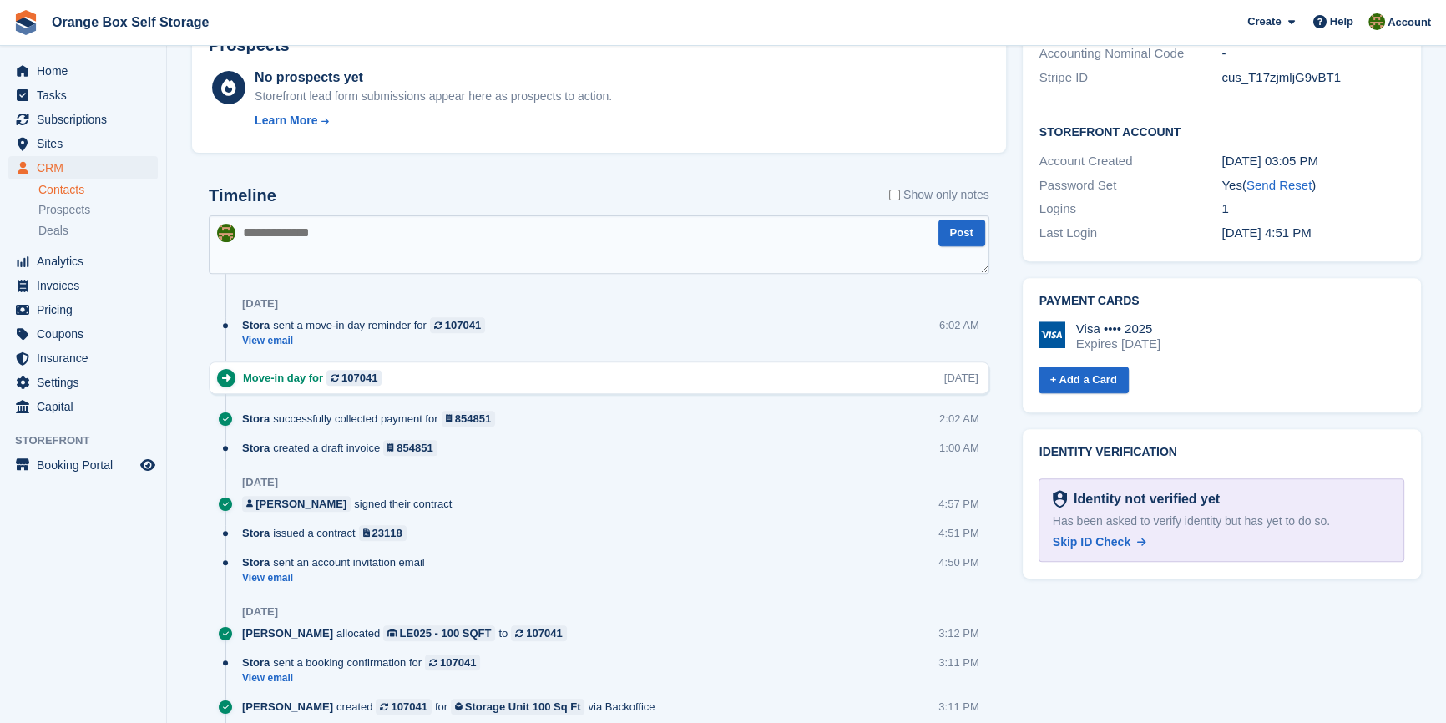
click at [1229, 618] on div "Tasks 0 Add No tasks related to Ian Rafferty Contact Details Email ian.rafferty…" at bounding box center [1221, 135] width 415 height 1334
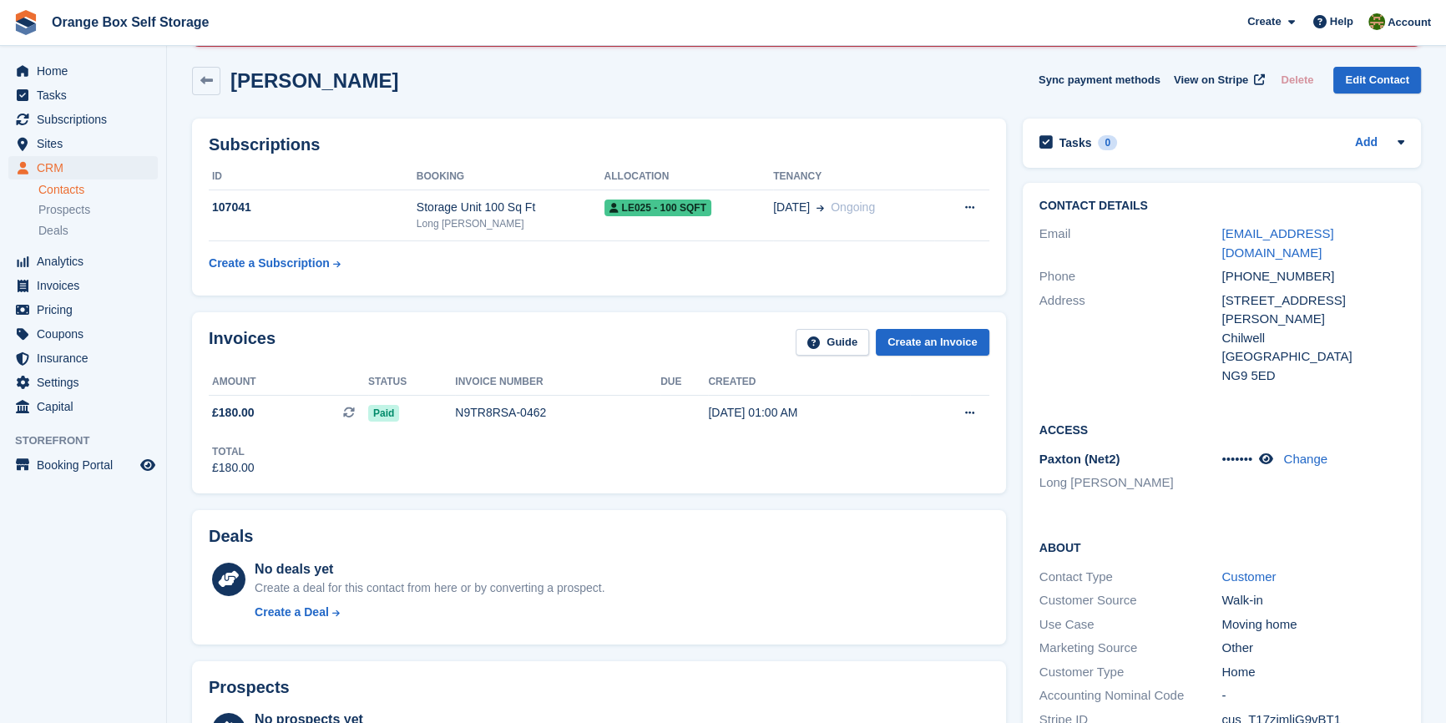
scroll to position [0, 0]
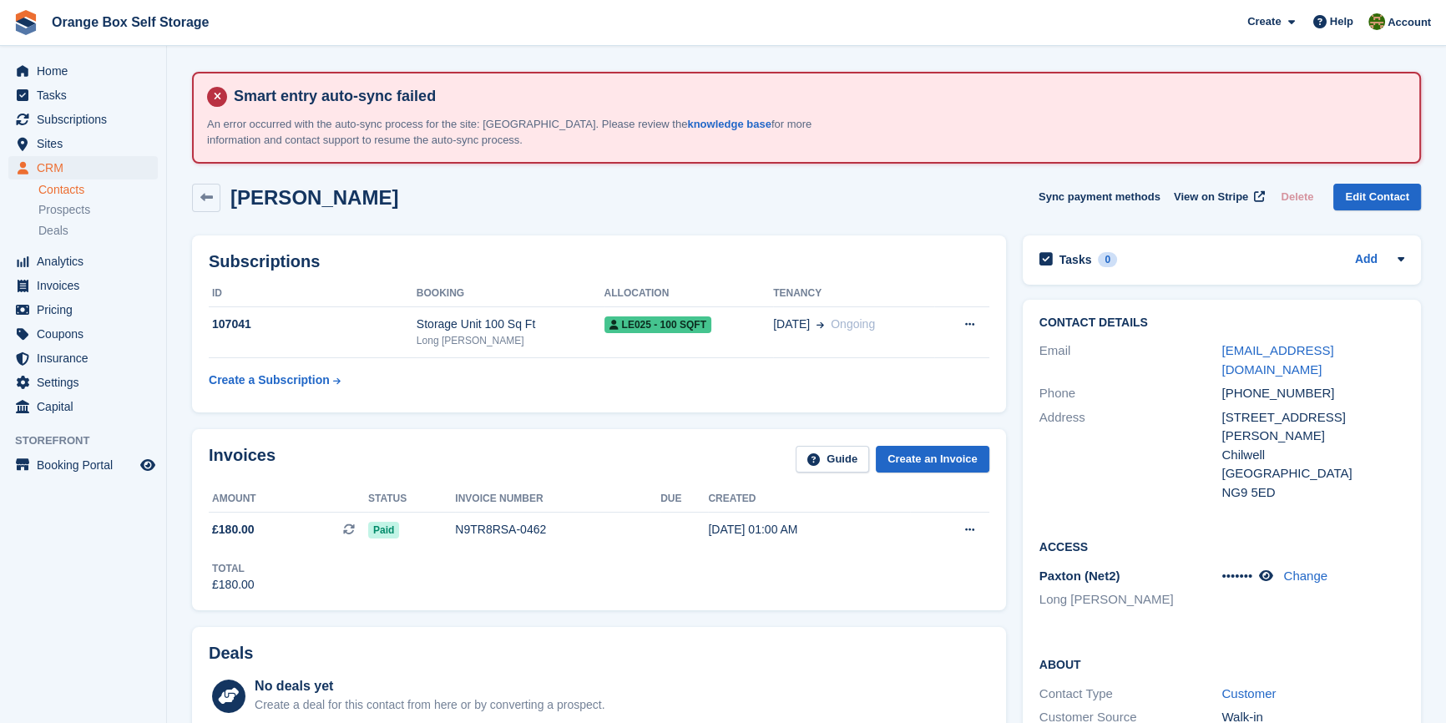
click at [669, 407] on div "Subscriptions ID Booking Allocation Tenancy 107041 Storage Unit 100 Sq Ft Long …" at bounding box center [599, 323] width 814 height 177
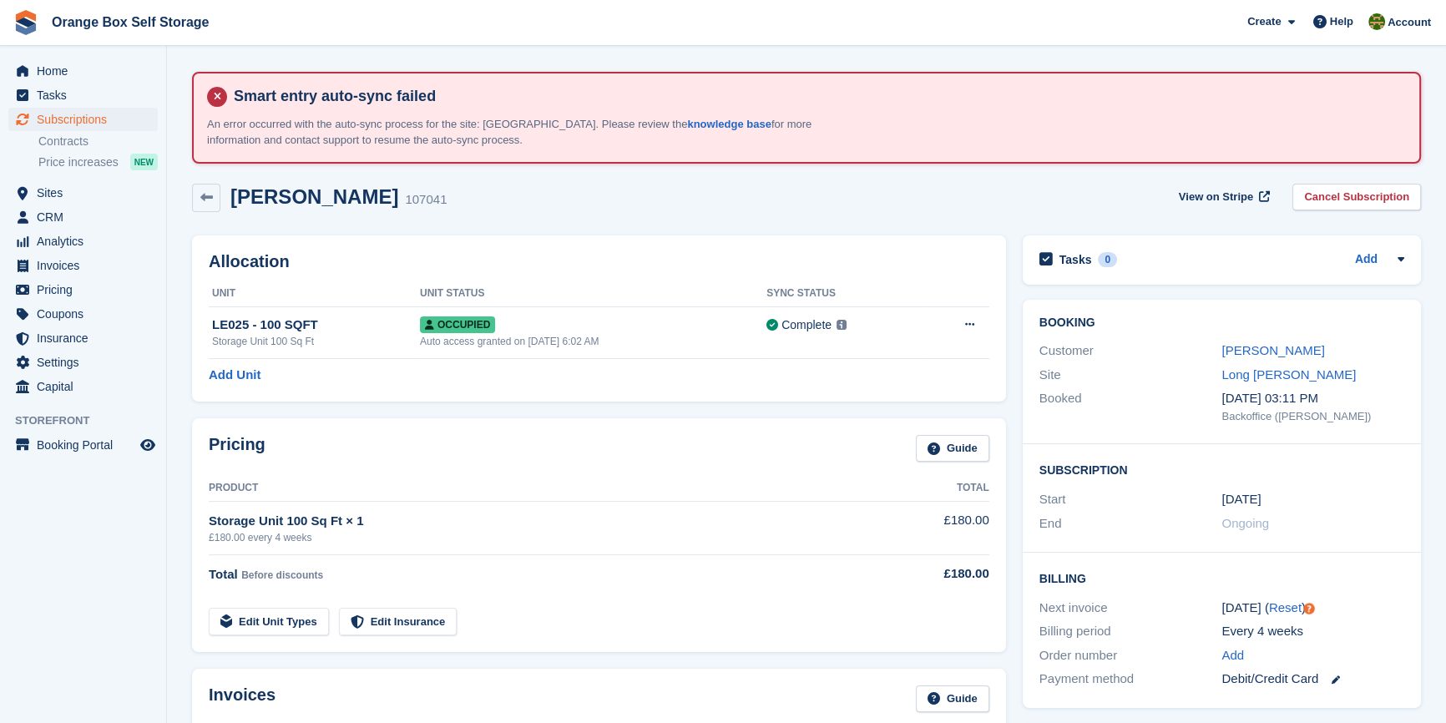
click at [752, 227] on div "Allocation Unit Unit Status Sync Status LE025 - 100 SQFT Storage Unit 100 Sq Ft…" at bounding box center [599, 318] width 831 height 183
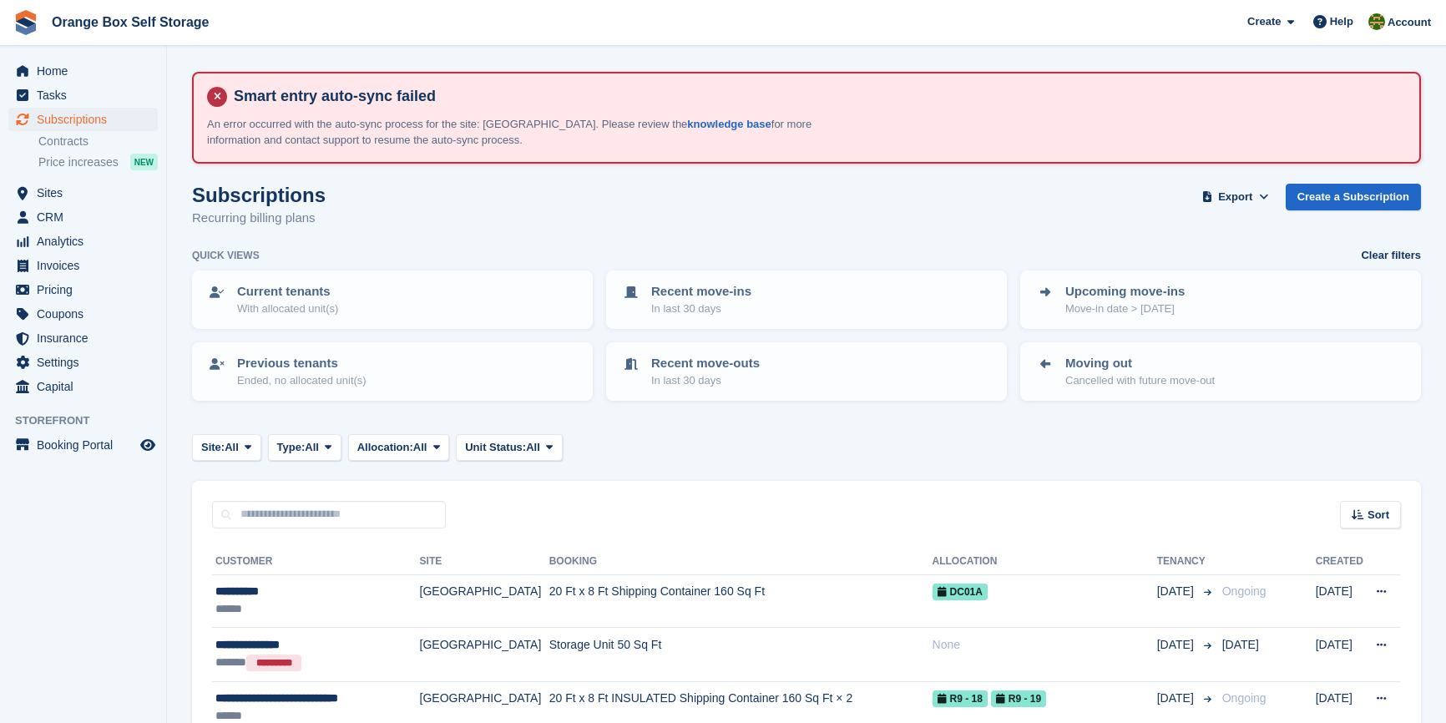
scroll to position [2591, 0]
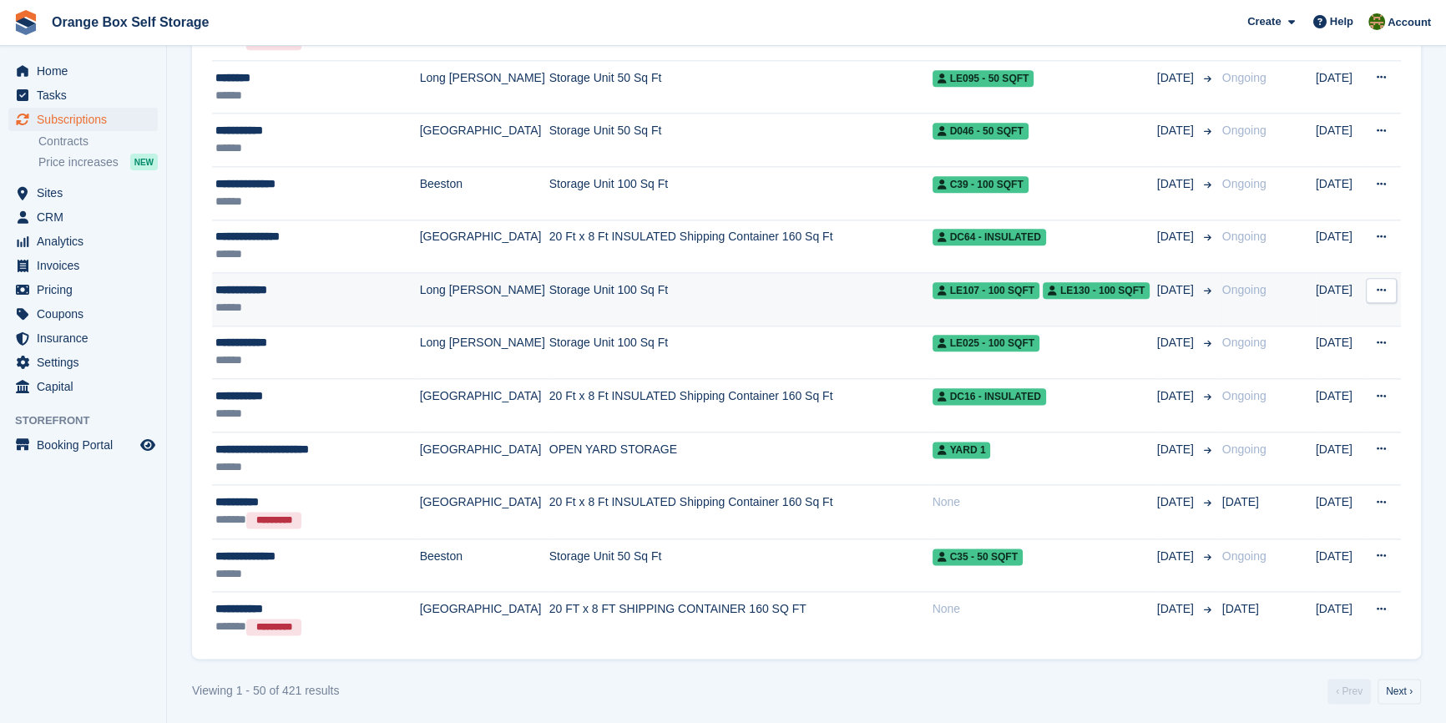
click at [1386, 285] on icon at bounding box center [1381, 290] width 9 height 11
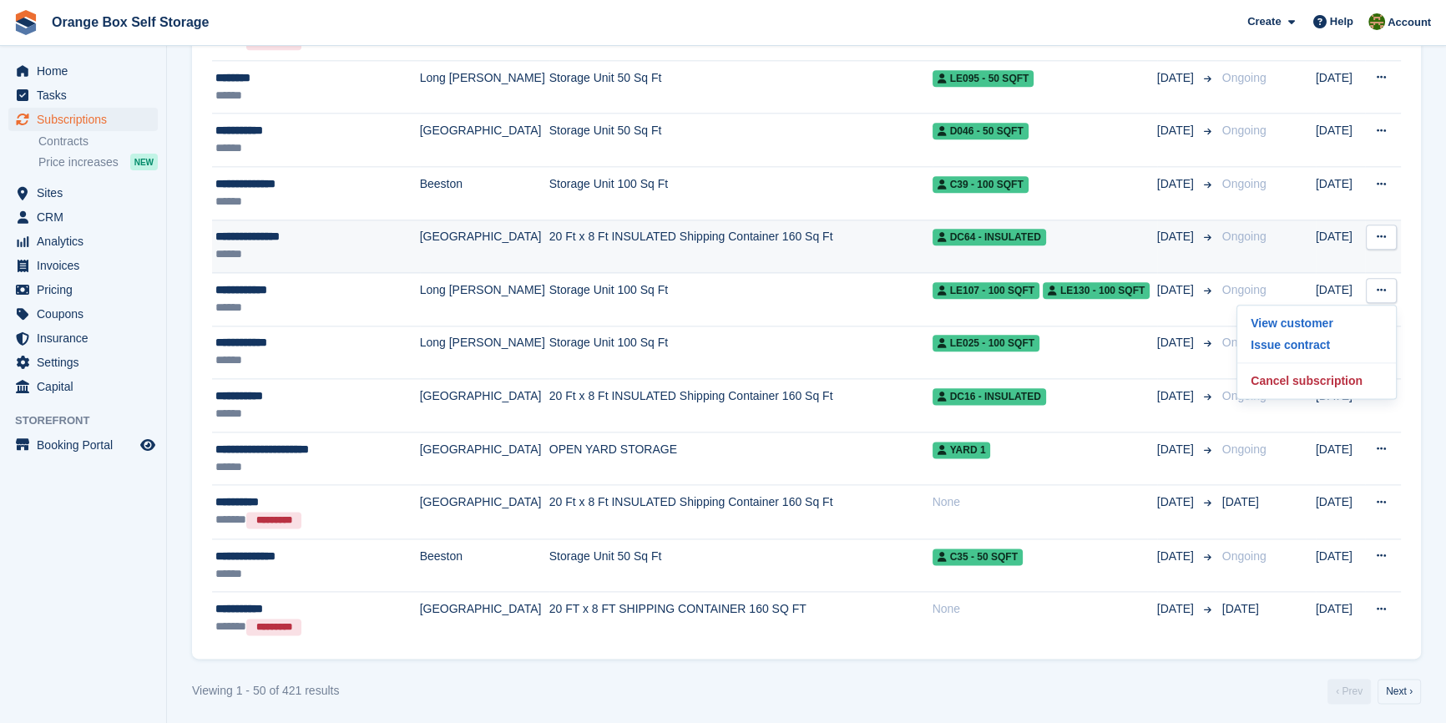
click at [1383, 231] on icon at bounding box center [1381, 236] width 9 height 11
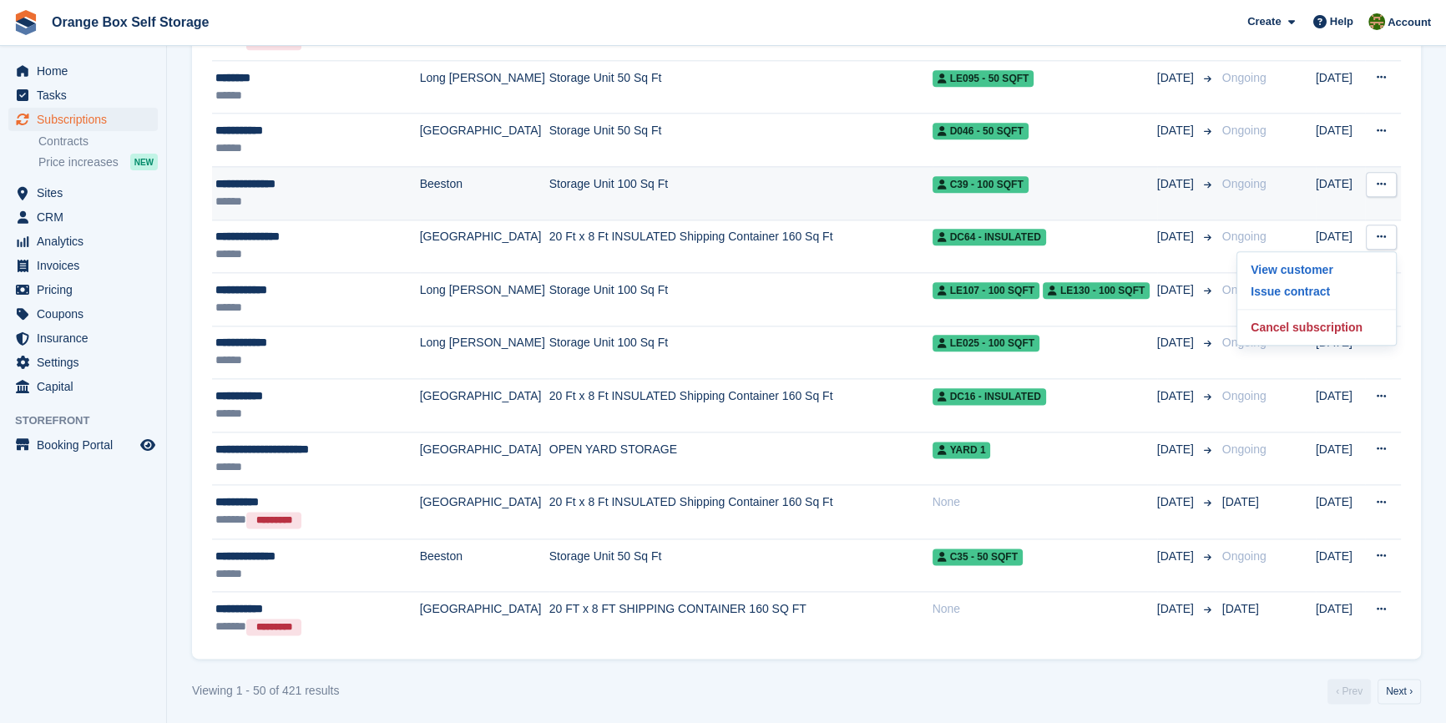
click at [1380, 179] on icon at bounding box center [1381, 184] width 9 height 11
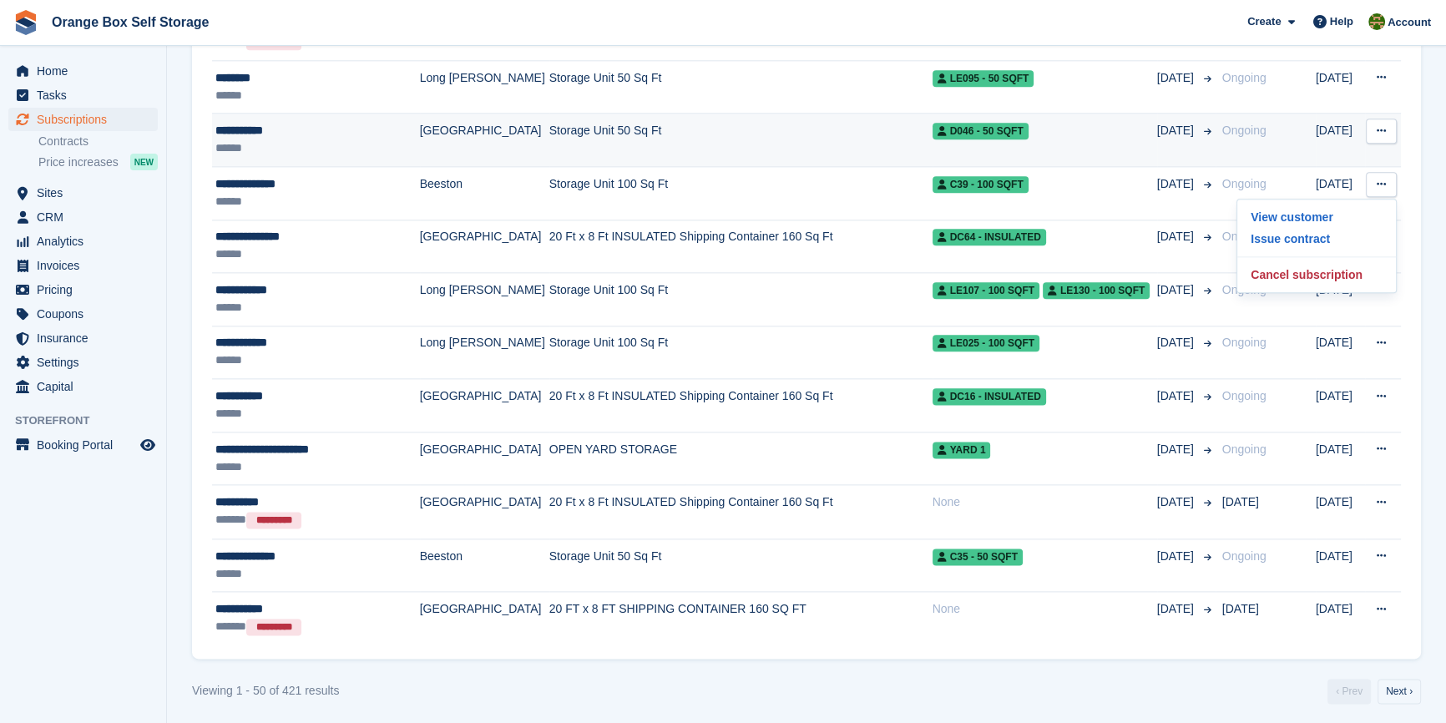
click at [1377, 119] on button at bounding box center [1381, 131] width 31 height 25
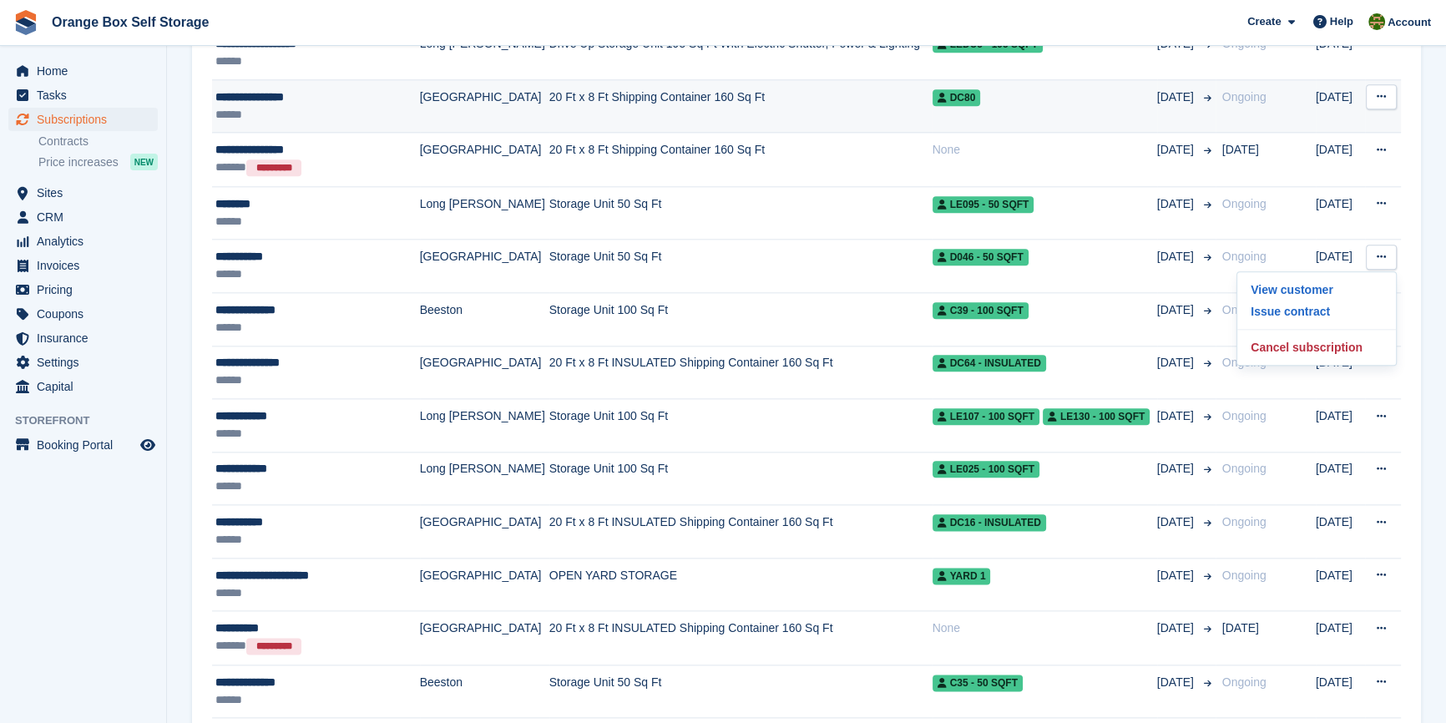
scroll to position [2439, 0]
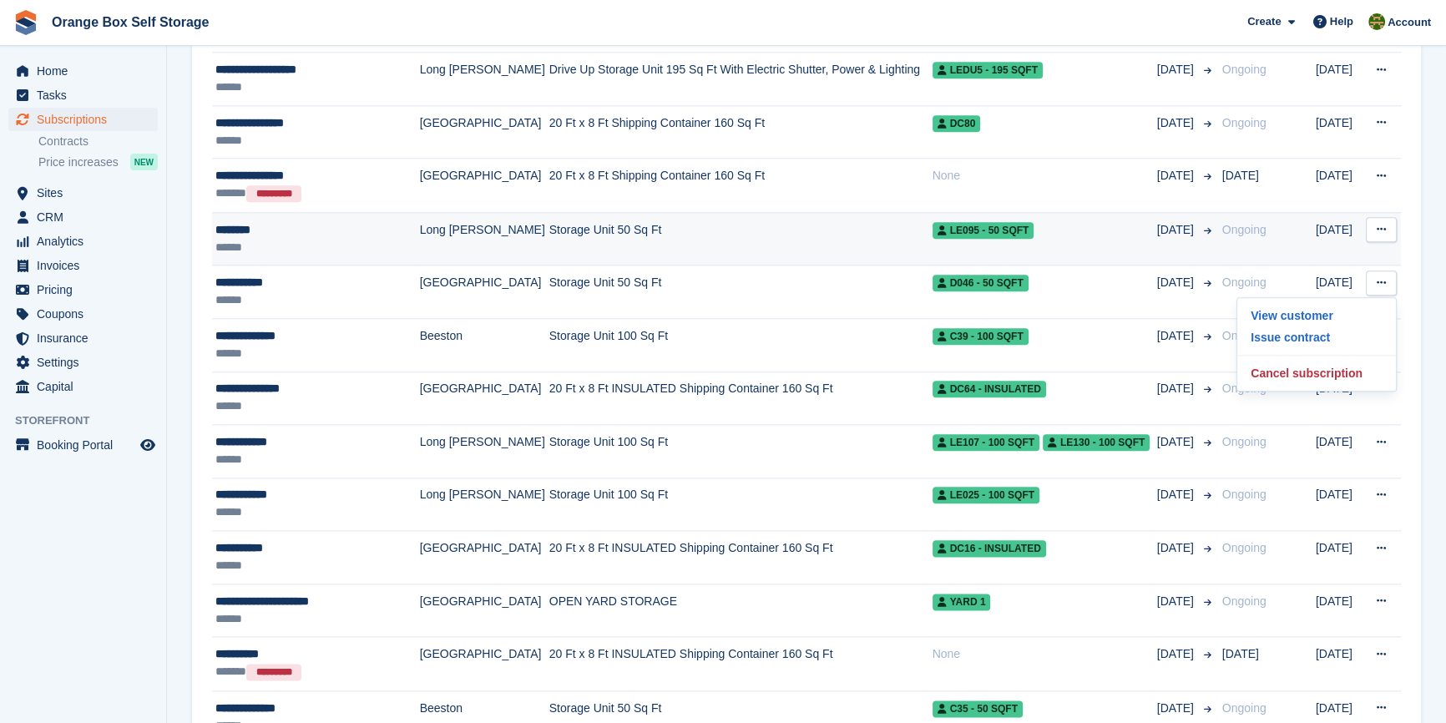
click at [1379, 224] on icon at bounding box center [1381, 229] width 9 height 11
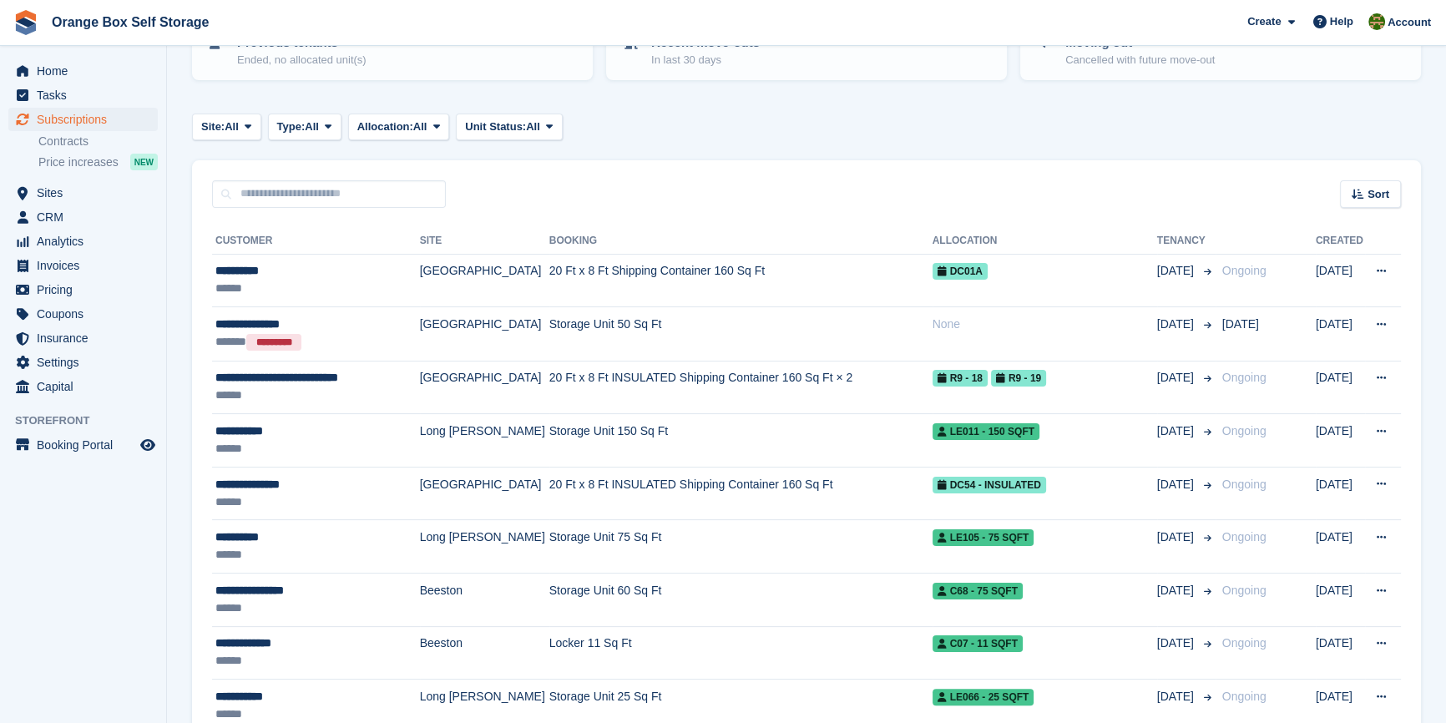
scroll to position [314, 0]
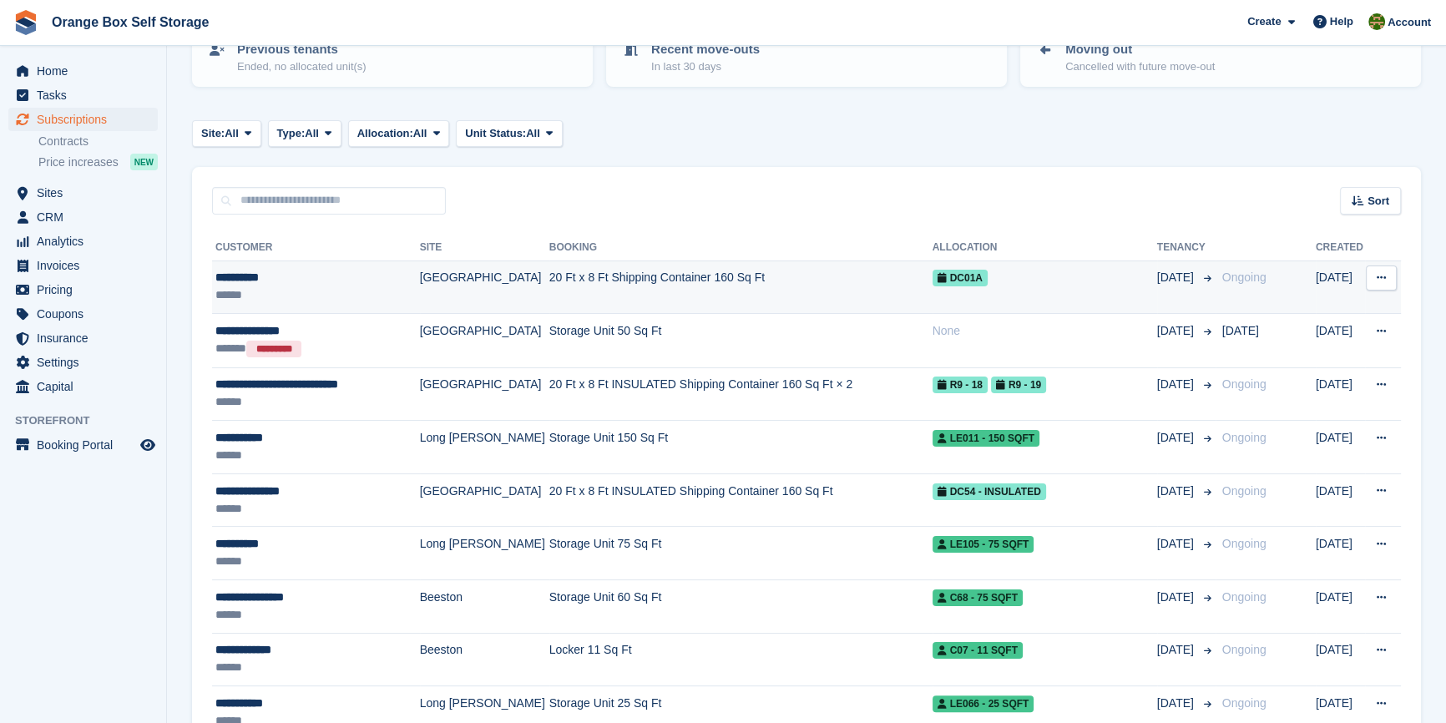
click at [1394, 279] on button at bounding box center [1381, 277] width 31 height 25
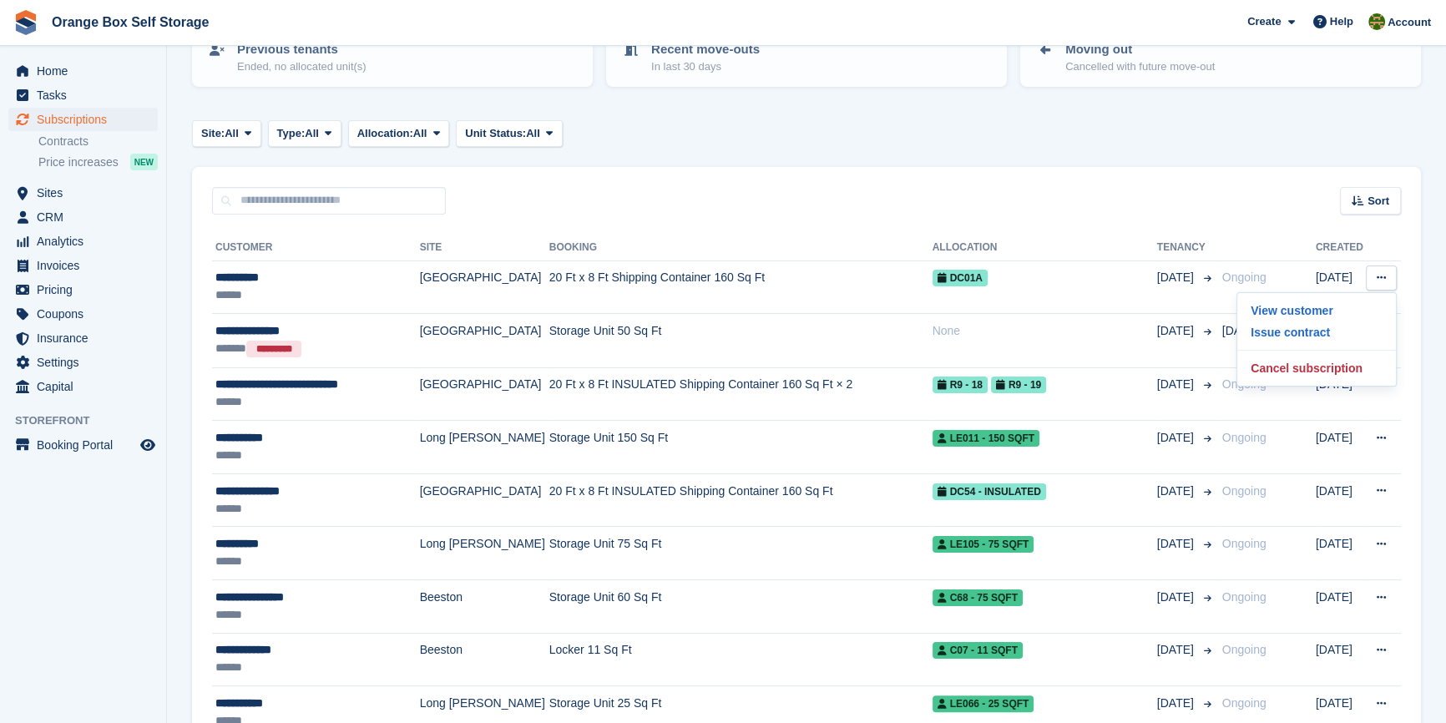
click at [967, 180] on div "Sort Sort by Customer name Date created Move in date Move out date Created (old…" at bounding box center [806, 191] width 1229 height 48
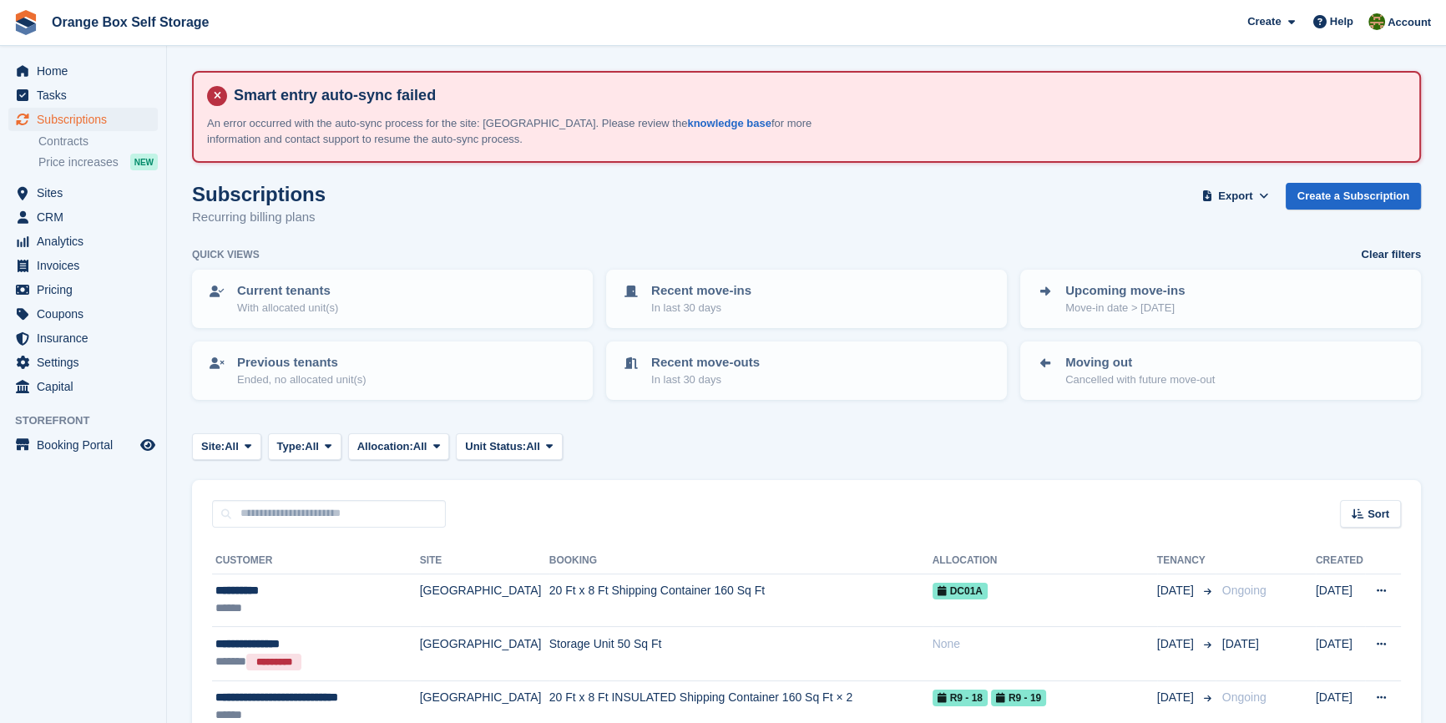
scroll to position [0, 0]
click at [695, 280] on link "Recent move-ins In last 30 days" at bounding box center [806, 299] width 397 height 55
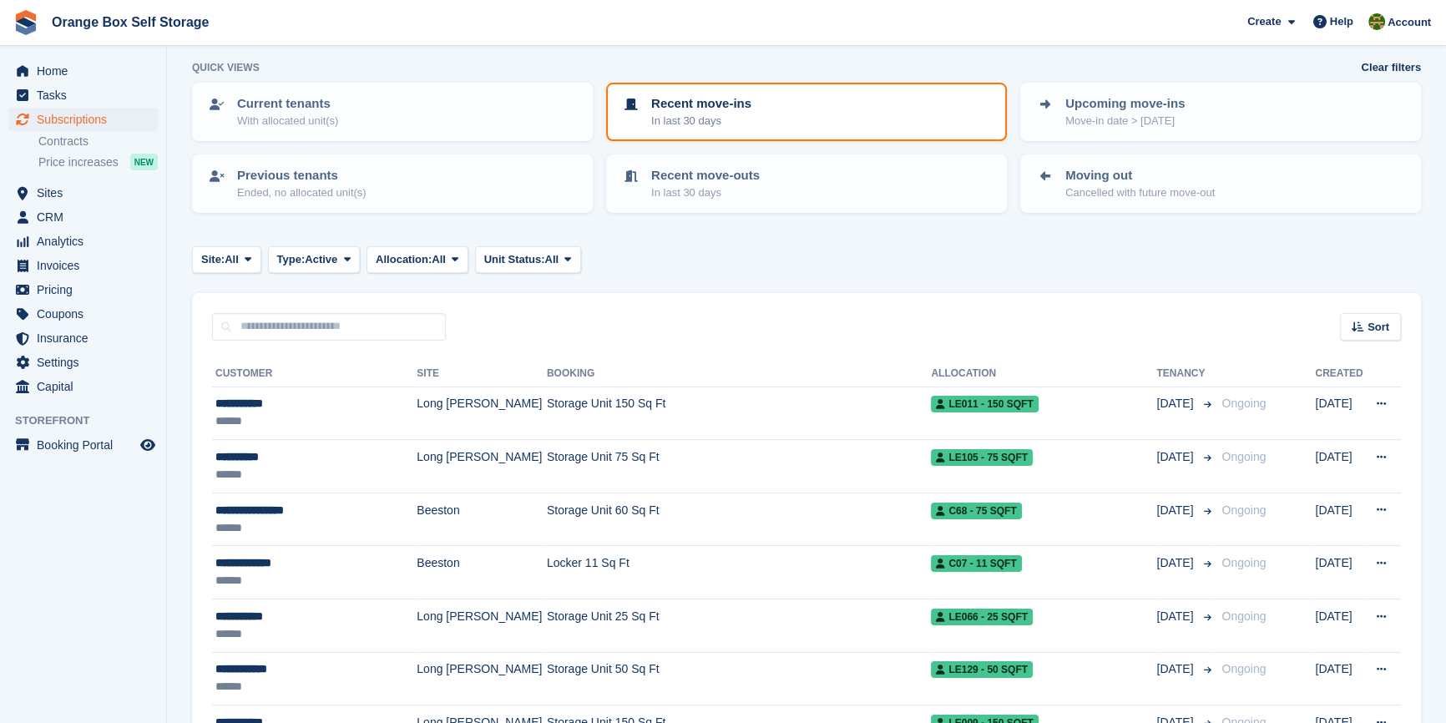
scroll to position [227, 0]
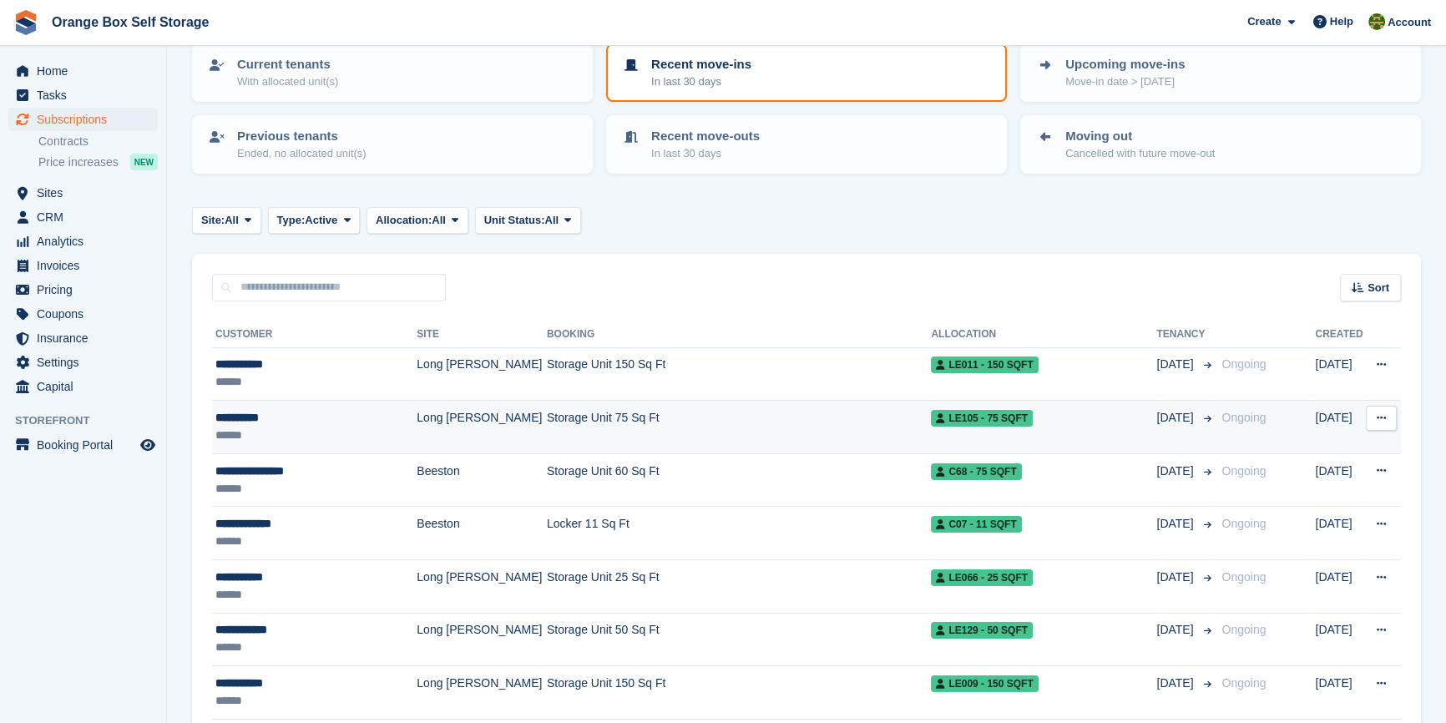
click at [1378, 417] on icon at bounding box center [1381, 417] width 9 height 11
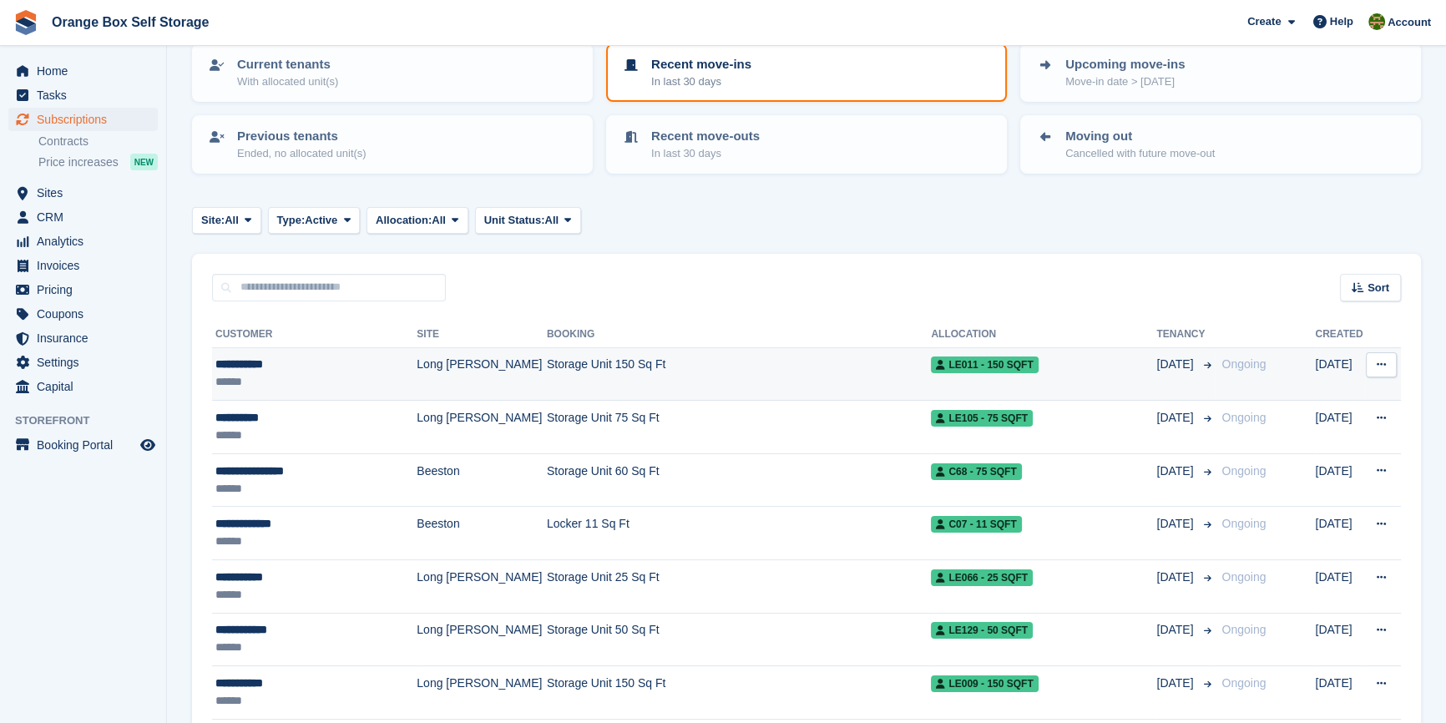
click at [1381, 367] on icon at bounding box center [1381, 364] width 9 height 11
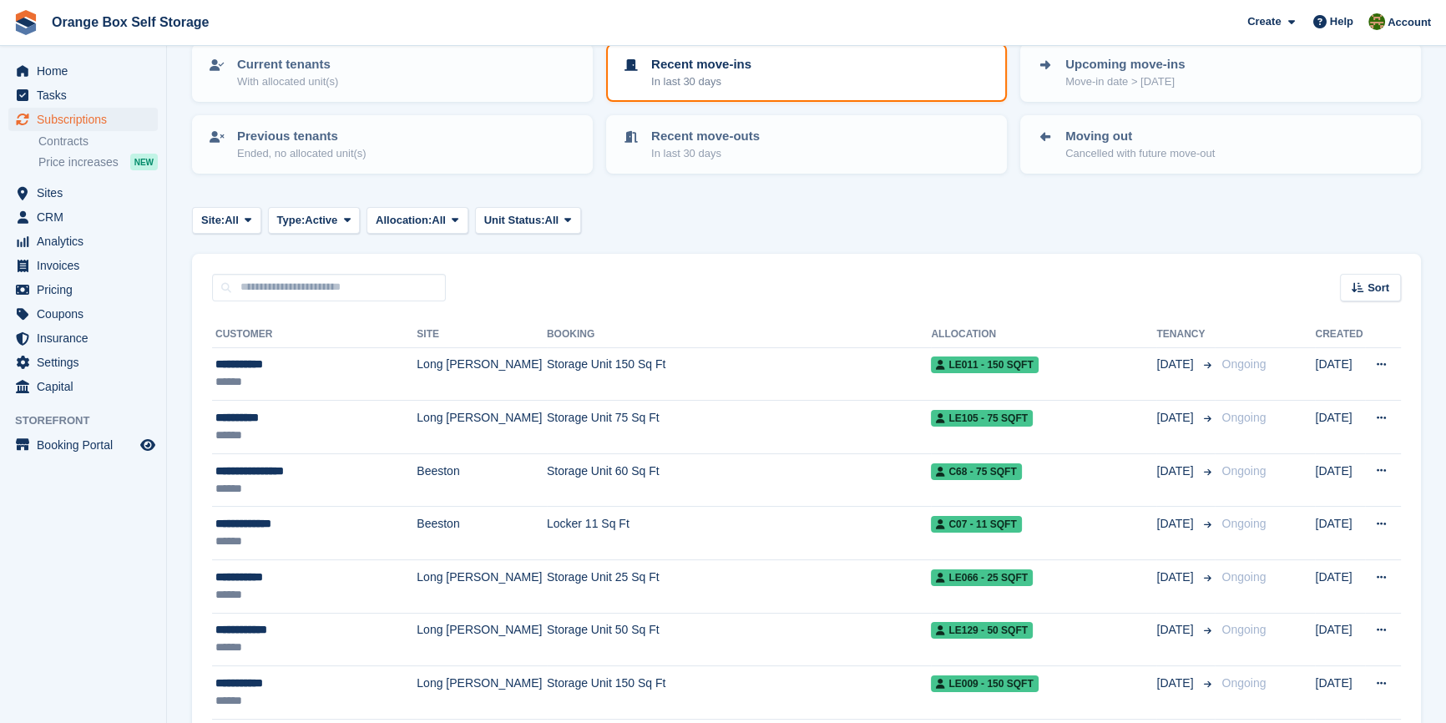
click at [994, 282] on div "Sort Sort by Customer name Date created Move in date Move out date Created (old…" at bounding box center [806, 278] width 1229 height 48
